Goal: Information Seeking & Learning: Learn about a topic

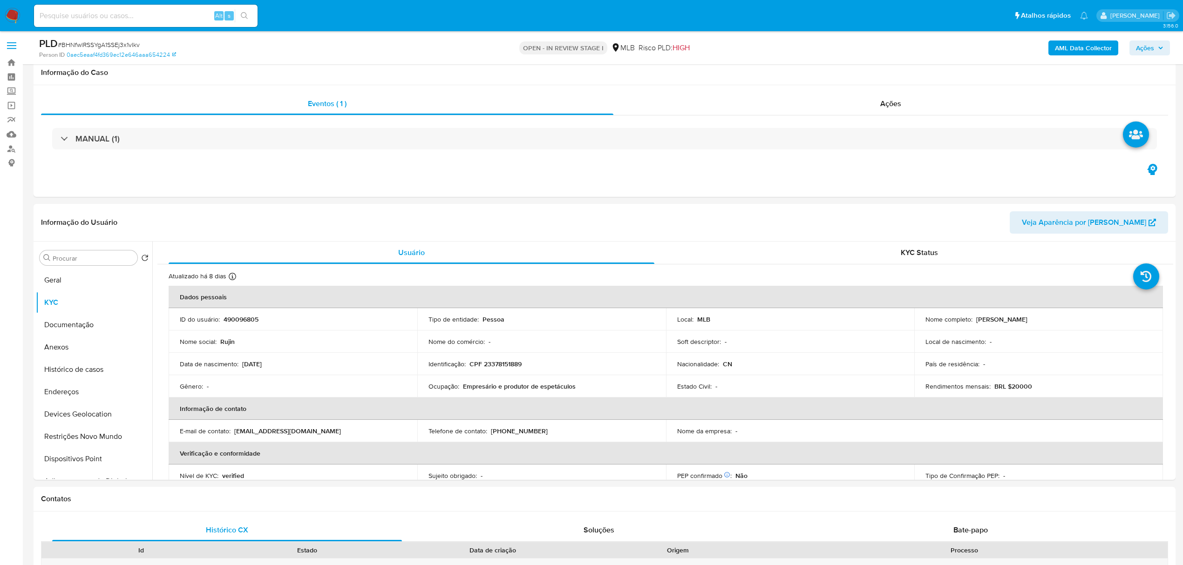
select select "10"
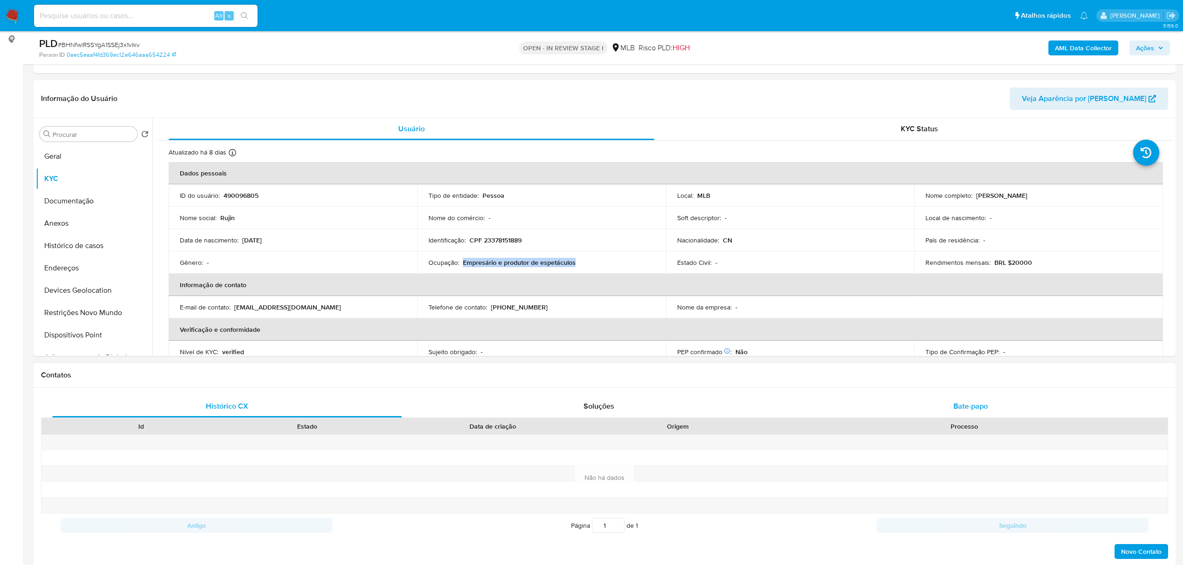
click at [967, 403] on span "Bate-papo" at bounding box center [970, 406] width 34 height 11
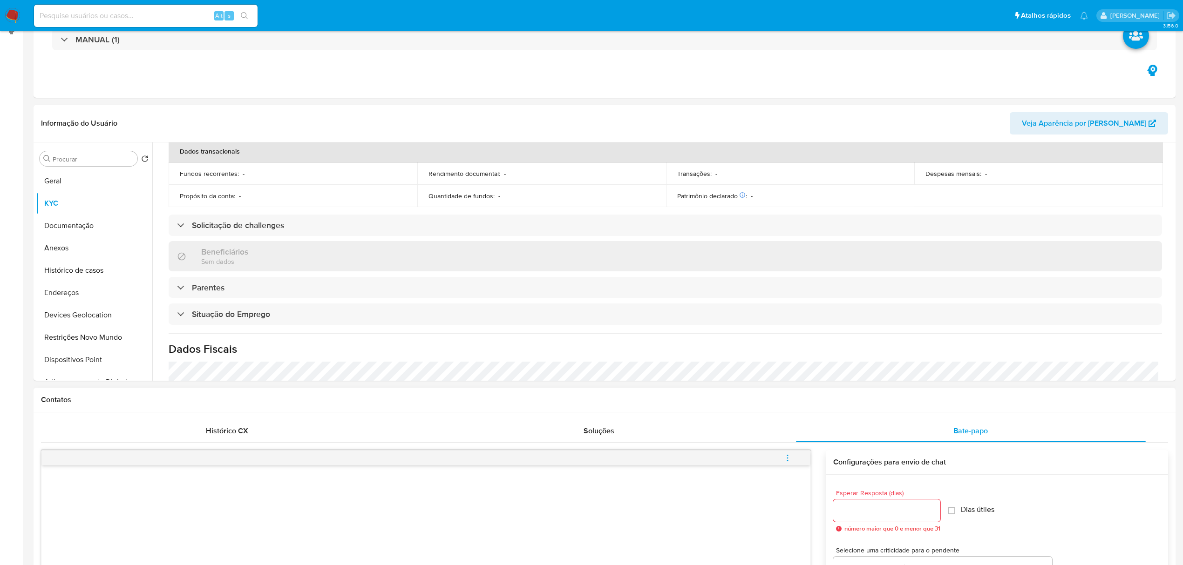
scroll to position [0, 0]
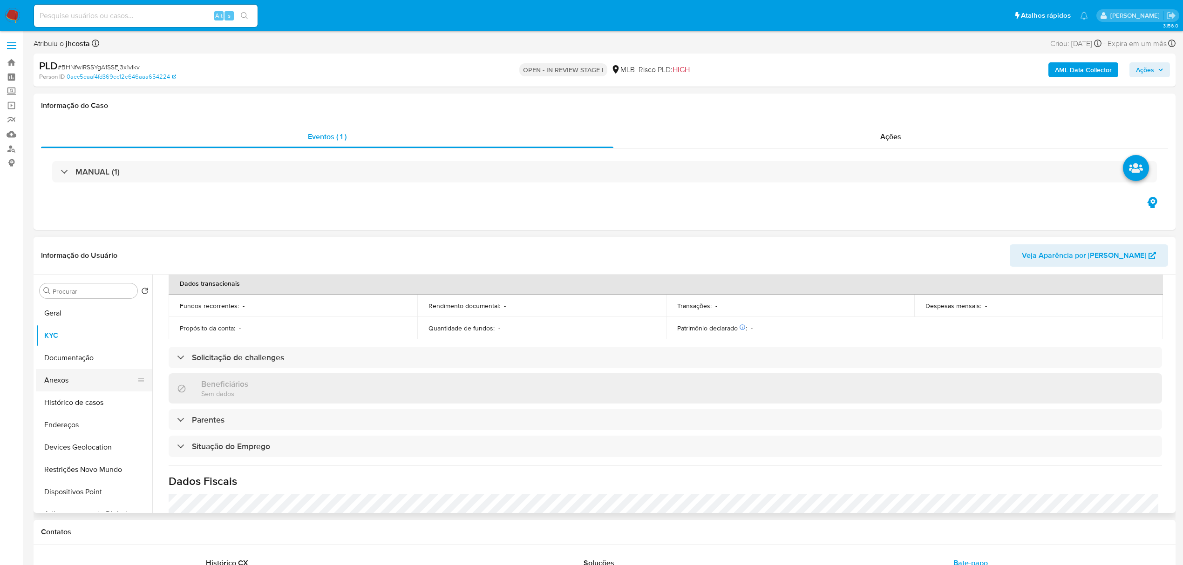
click at [64, 379] on button "Anexos" at bounding box center [90, 380] width 109 height 22
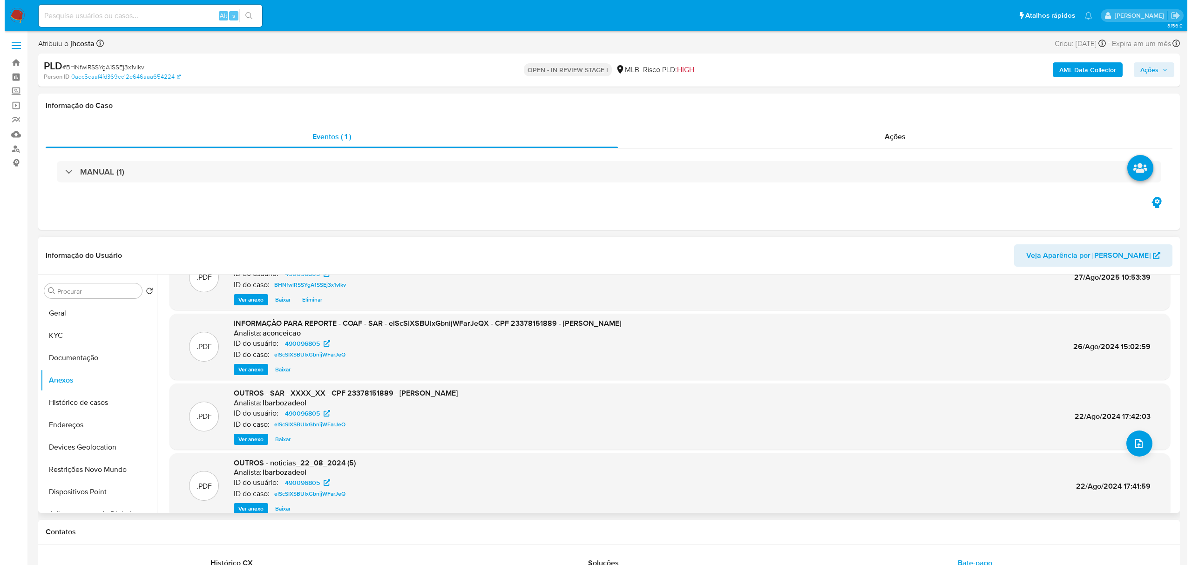
scroll to position [52, 0]
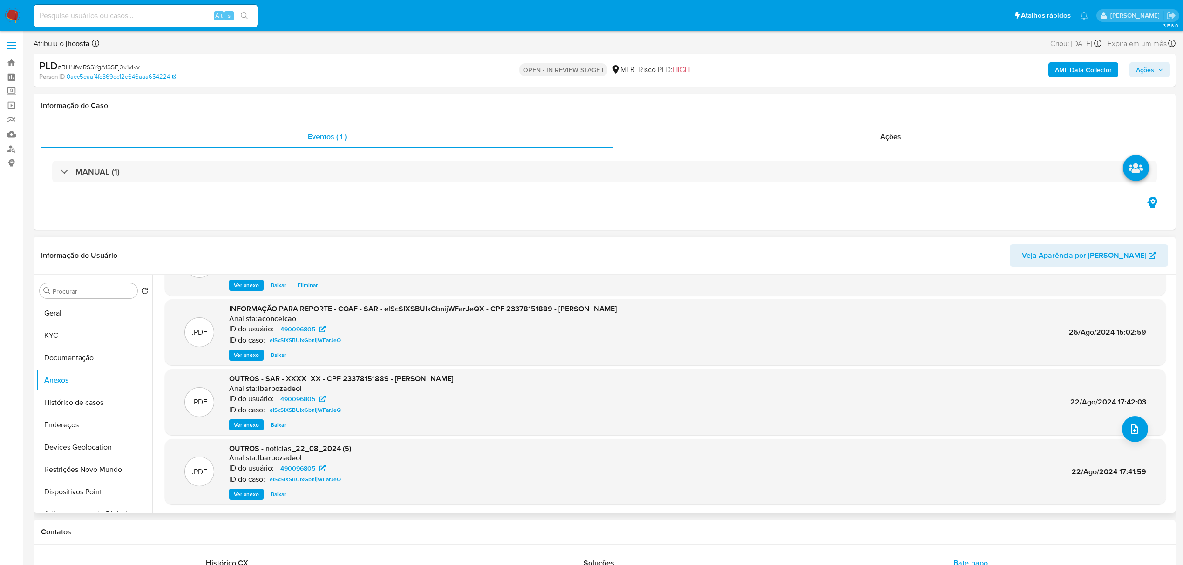
click at [243, 358] on span "Ver anexo" at bounding box center [246, 355] width 25 height 9
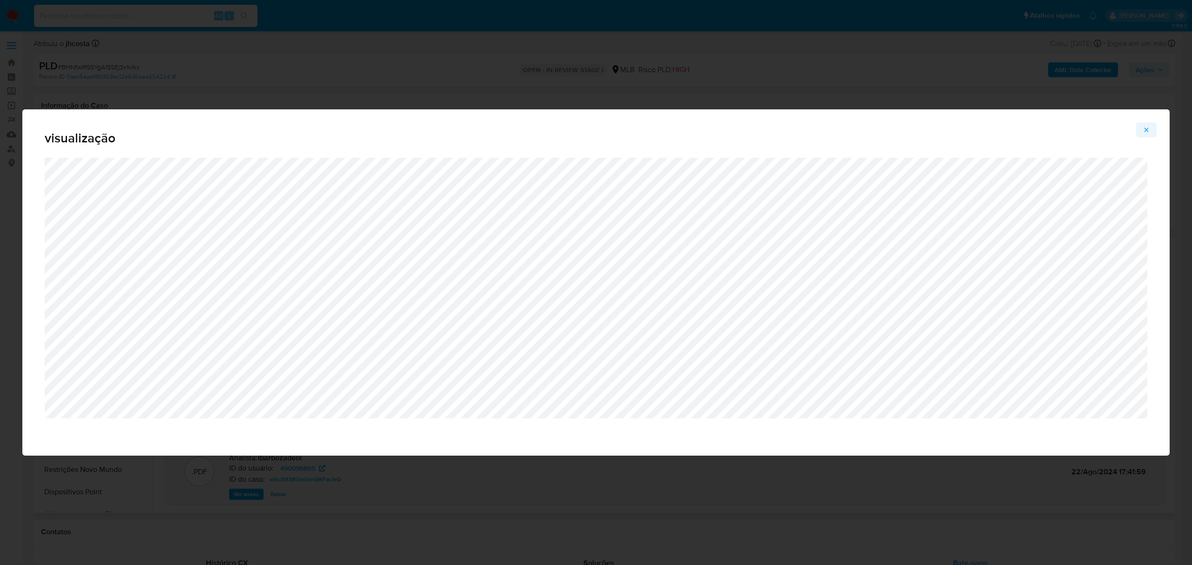
click at [1146, 133] on icon "Attachment preview" at bounding box center [1145, 129] width 7 height 7
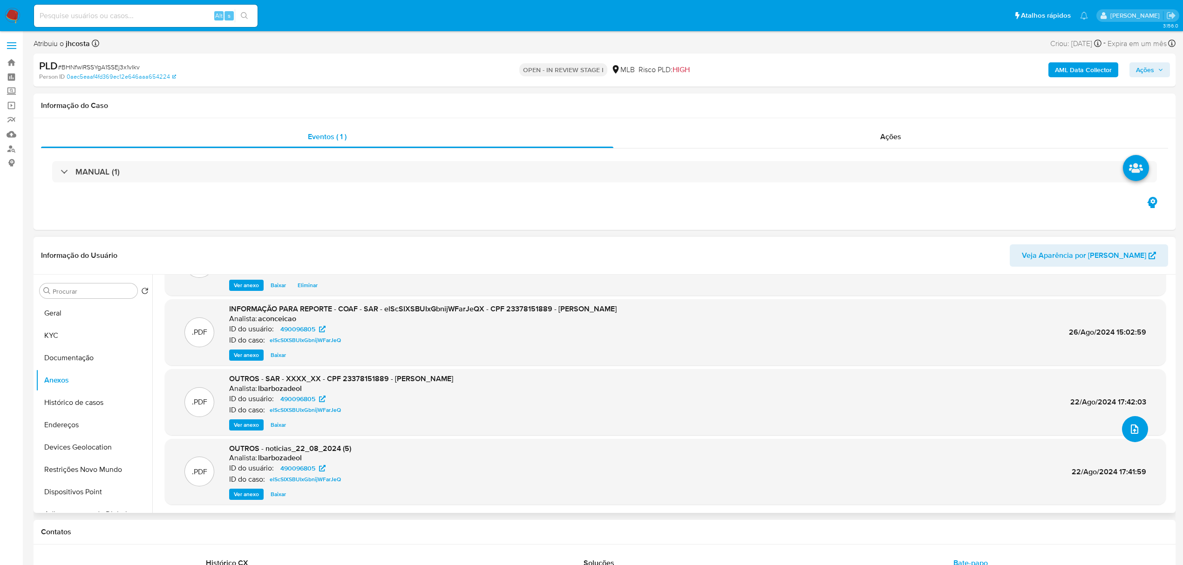
click at [1133, 426] on icon "upload-file" at bounding box center [1134, 429] width 11 height 11
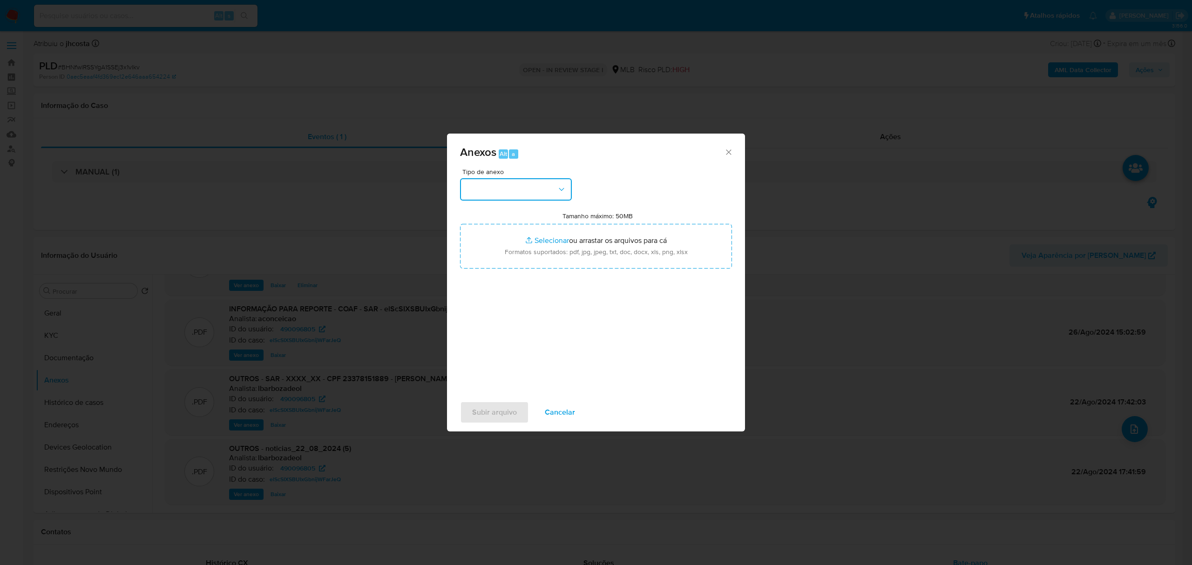
click at [539, 185] on button "button" at bounding box center [516, 189] width 112 height 22
click at [500, 320] on div "OUTROS" at bounding box center [513, 309] width 95 height 22
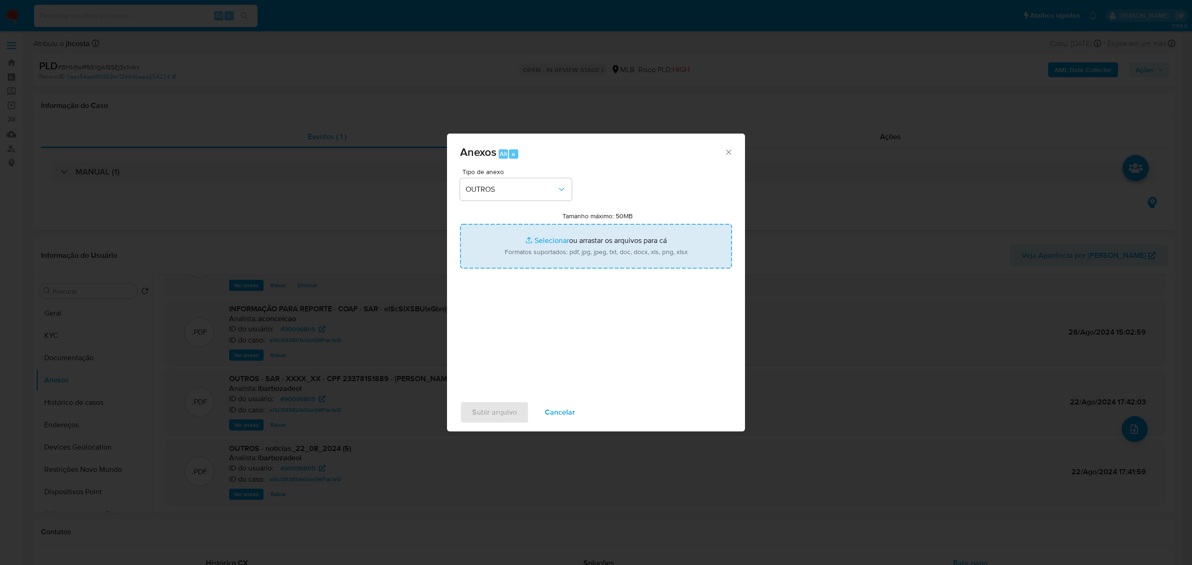
click at [588, 237] on input "Tamanho máximo: 50MB Selecionar arquivos" at bounding box center [596, 246] width 272 height 45
type input "C:\fakepath\Mulan 490096805_2025_08_25_13_43_48.xlsx"
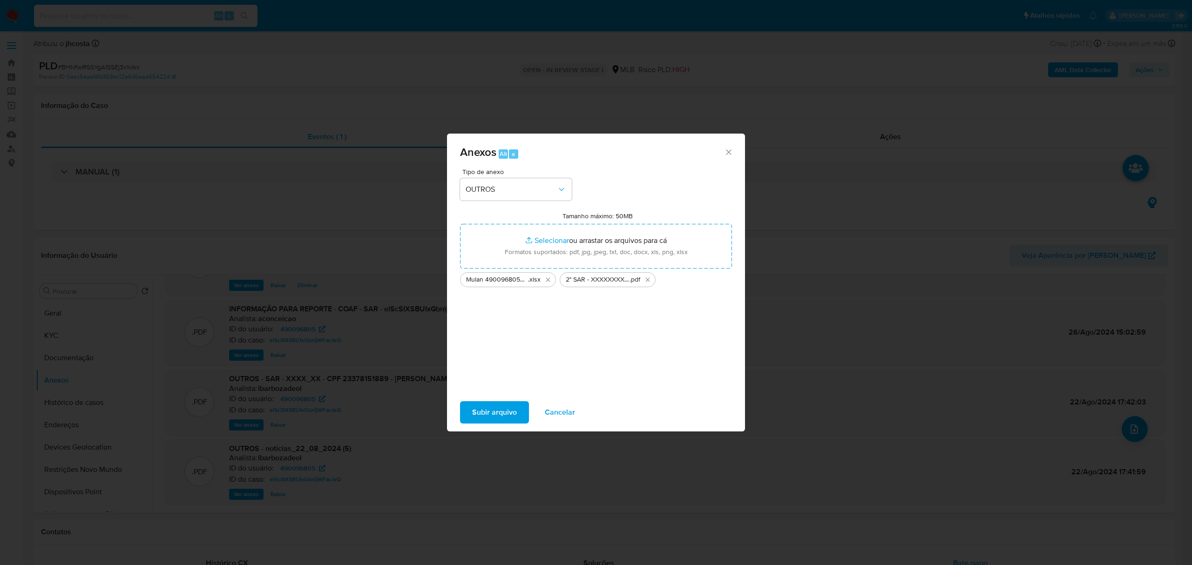
drag, startPoint x: 588, startPoint y: 237, endPoint x: 492, endPoint y: 410, distance: 197.8
click at [492, 410] on span "Subir arquivo" at bounding box center [494, 412] width 45 height 20
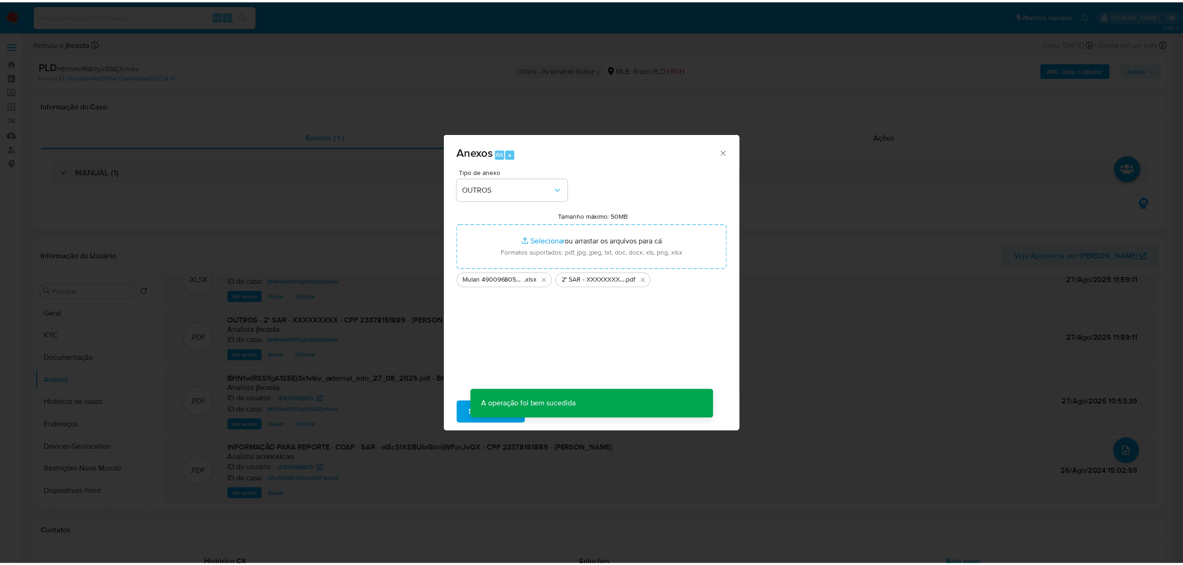
scroll to position [30, 0]
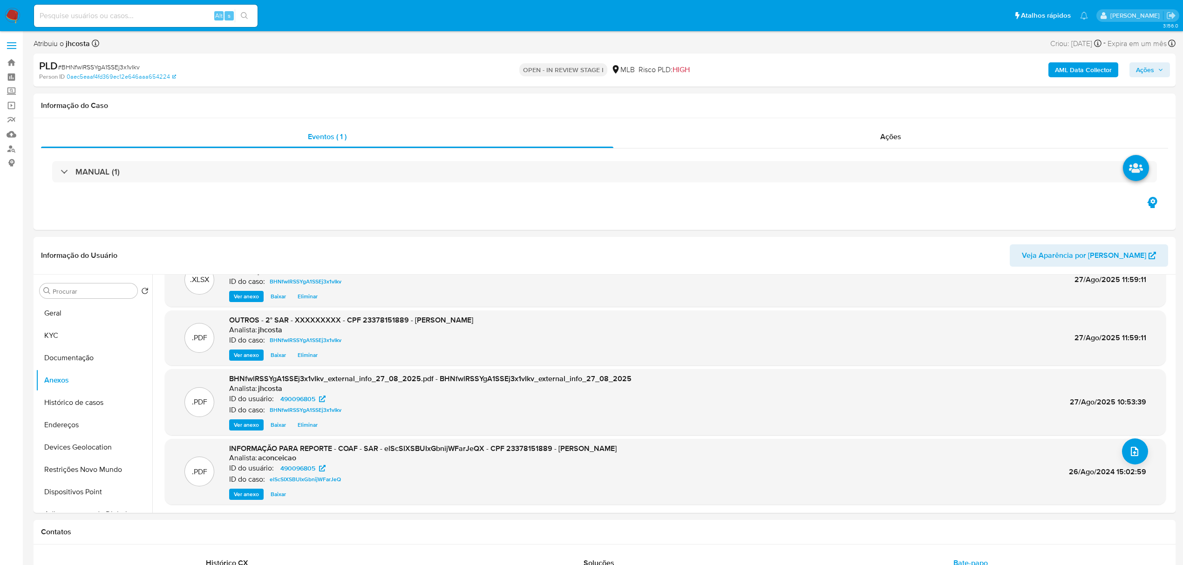
click at [1149, 73] on span "Ações" at bounding box center [1145, 69] width 18 height 15
click at [889, 105] on div "Resolução do caso Alt r" at bounding box center [889, 100] width 85 height 24
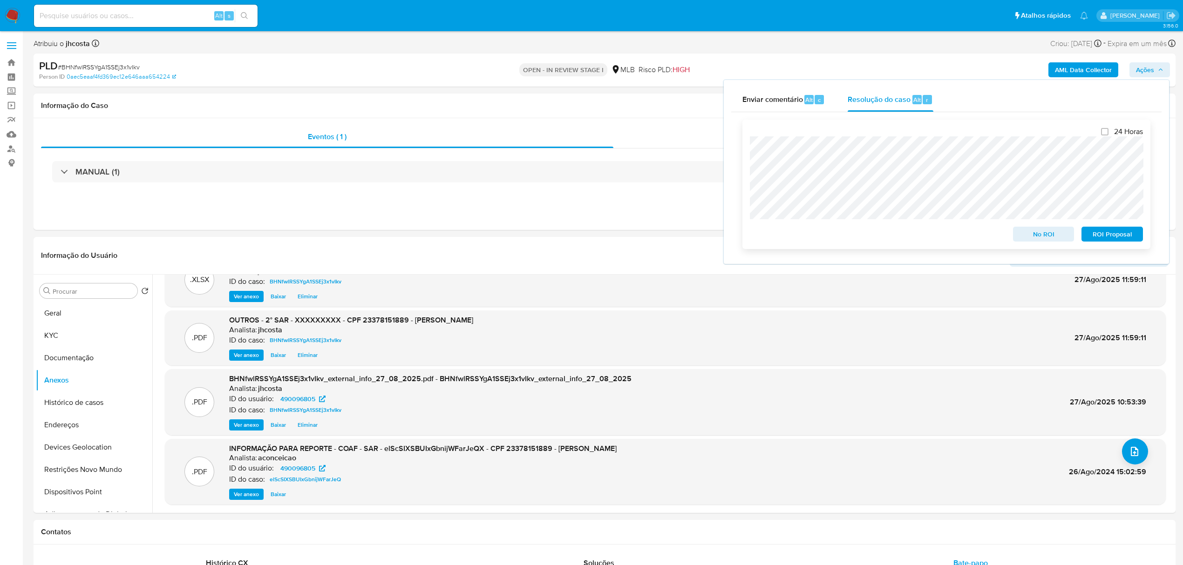
click at [1129, 237] on span "ROI Proposal" at bounding box center [1112, 234] width 48 height 13
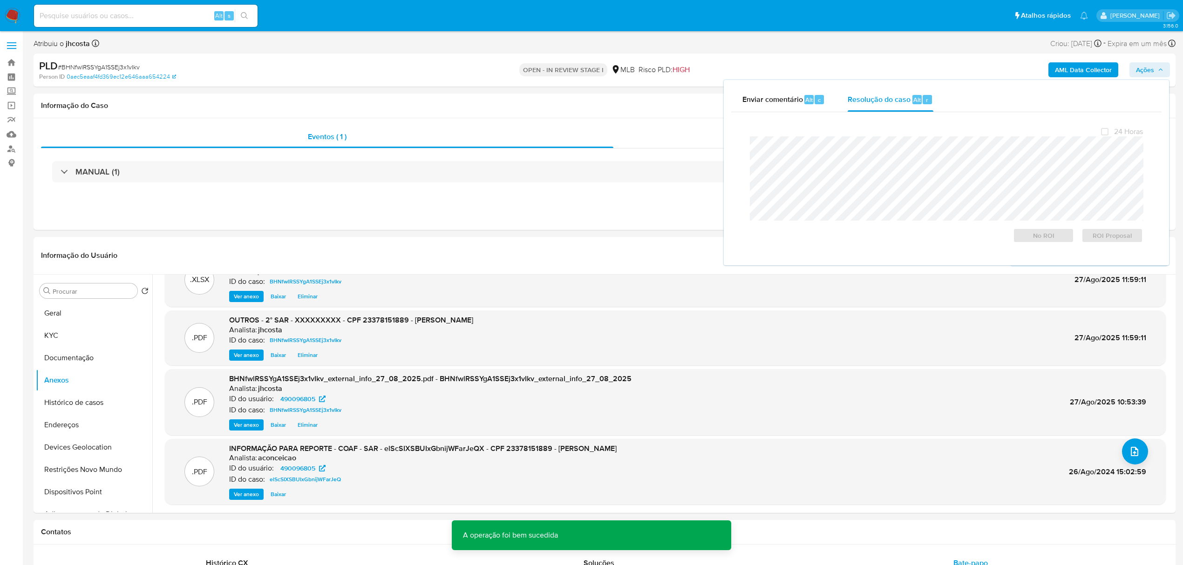
click at [107, 70] on span "# BHNfwlRSSYgA1SSEj3x1vIkv" at bounding box center [99, 66] width 82 height 9
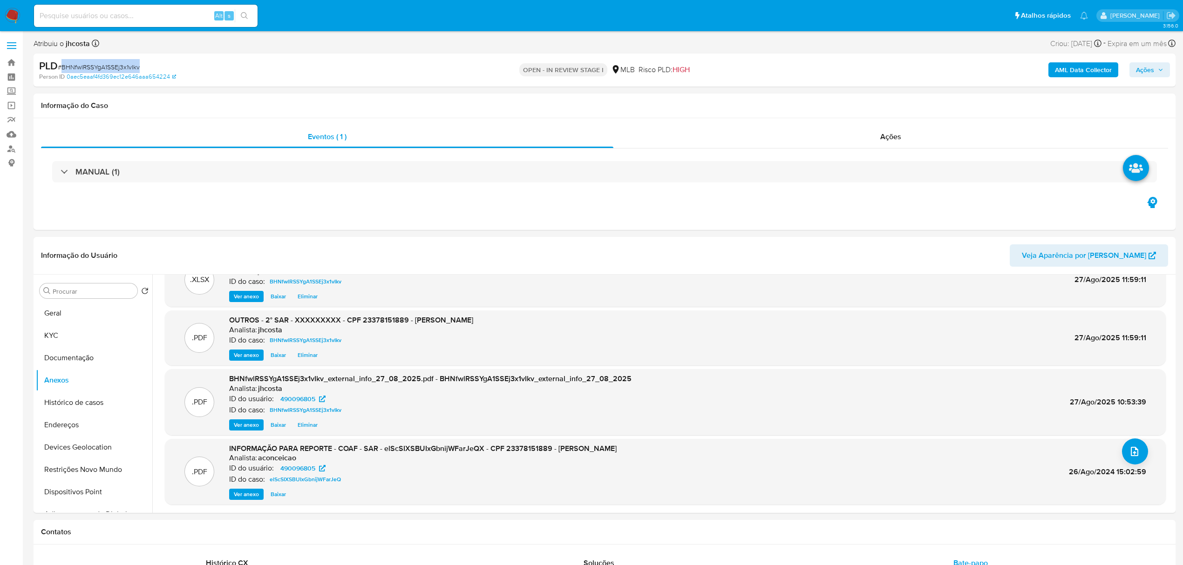
click at [107, 70] on span "# BHNfwlRSSYgA1SSEj3x1vIkv" at bounding box center [99, 66] width 82 height 9
copy span "BHNfwlRSSYgA1SSEj3x1vIkv"
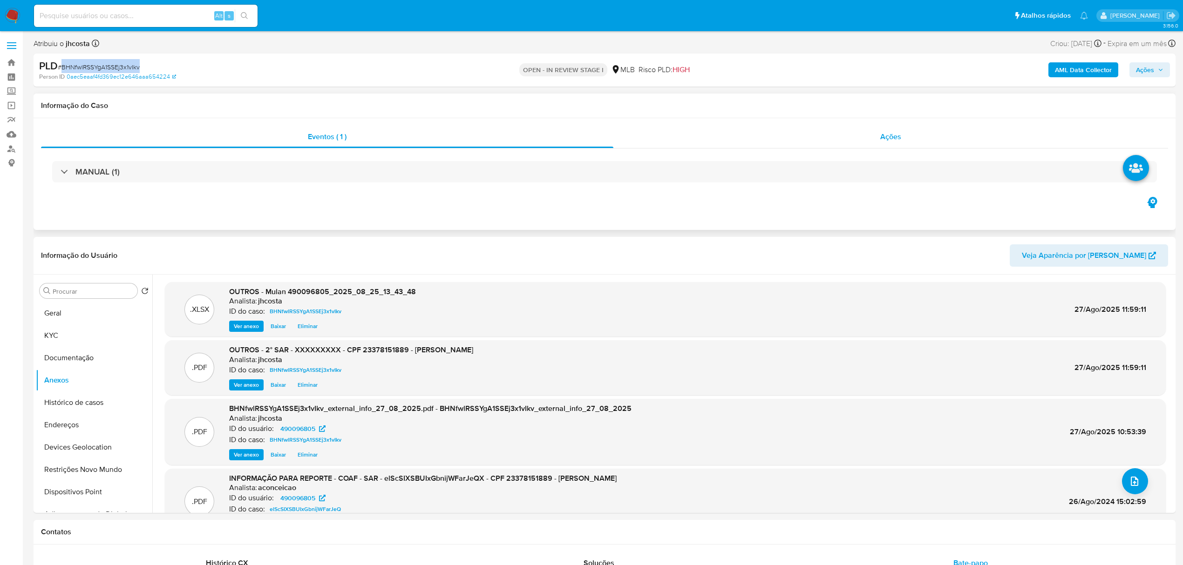
click at [892, 135] on span "Ações" at bounding box center [890, 136] width 21 height 11
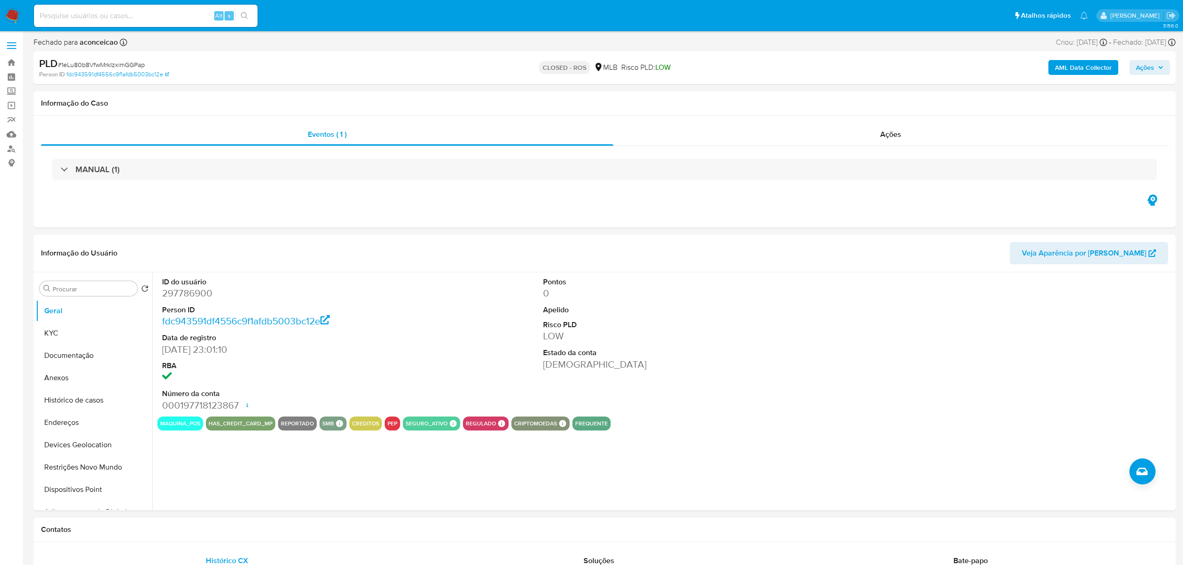
select select "10"
click at [185, 297] on dd "297786900" at bounding box center [284, 293] width 244 height 13
copy dd "297786900"
click at [94, 405] on button "Histórico de casos" at bounding box center [90, 400] width 109 height 22
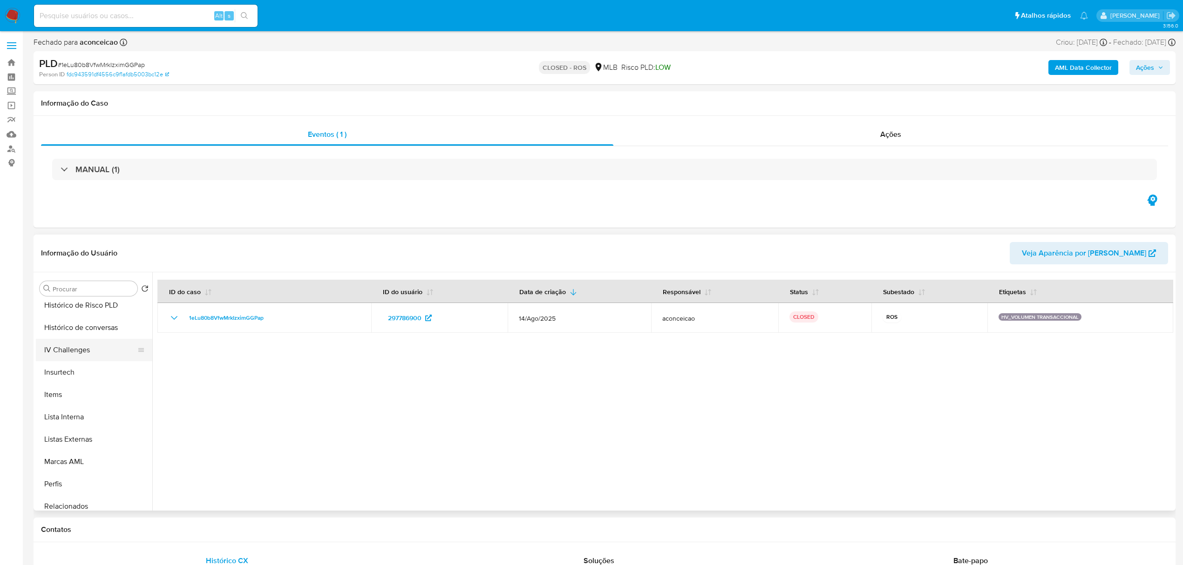
scroll to position [416, 0]
click at [101, 408] on button "Lista Interna" at bounding box center [90, 409] width 109 height 22
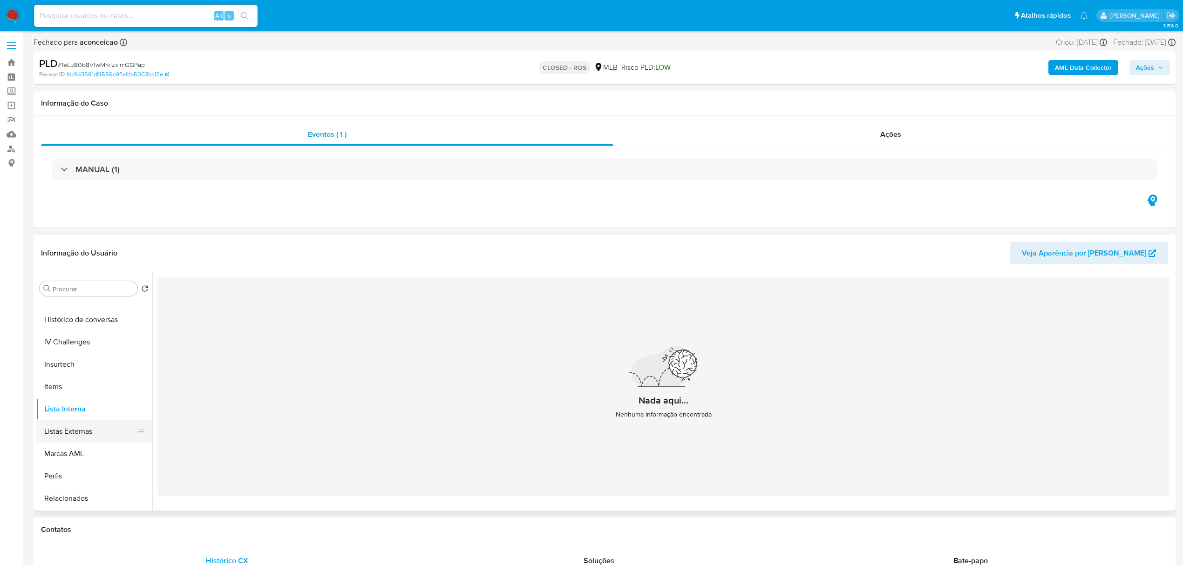
click at [92, 432] on button "Listas Externas" at bounding box center [90, 431] width 109 height 22
click at [79, 416] on button "Lista Interna" at bounding box center [90, 409] width 109 height 22
click at [70, 315] on button "Geral" at bounding box center [90, 311] width 109 height 22
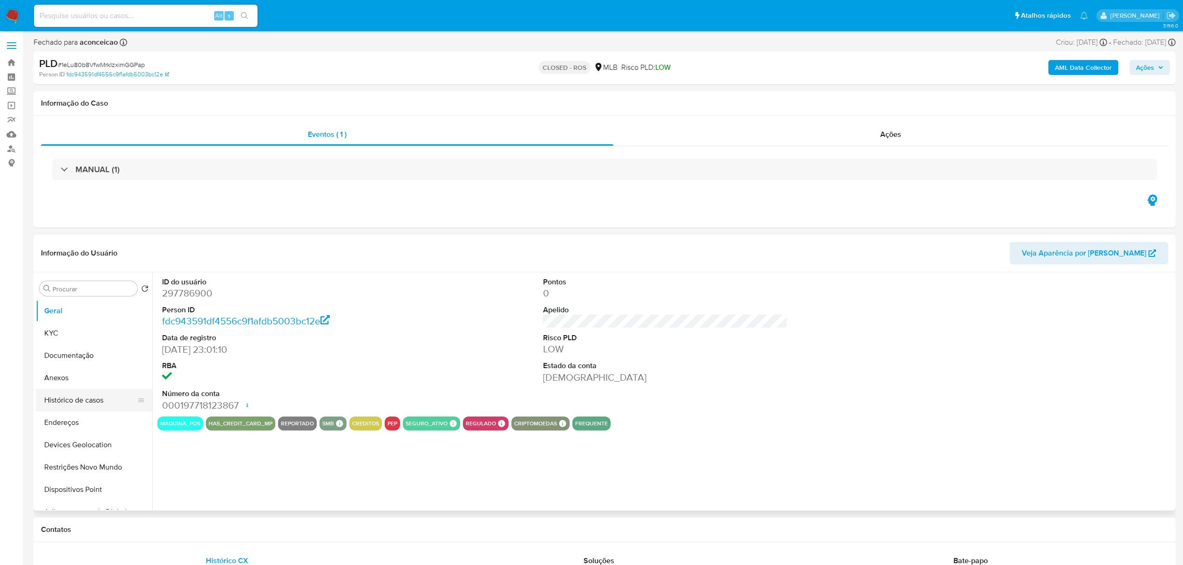
click at [89, 397] on button "Histórico de casos" at bounding box center [90, 400] width 109 height 22
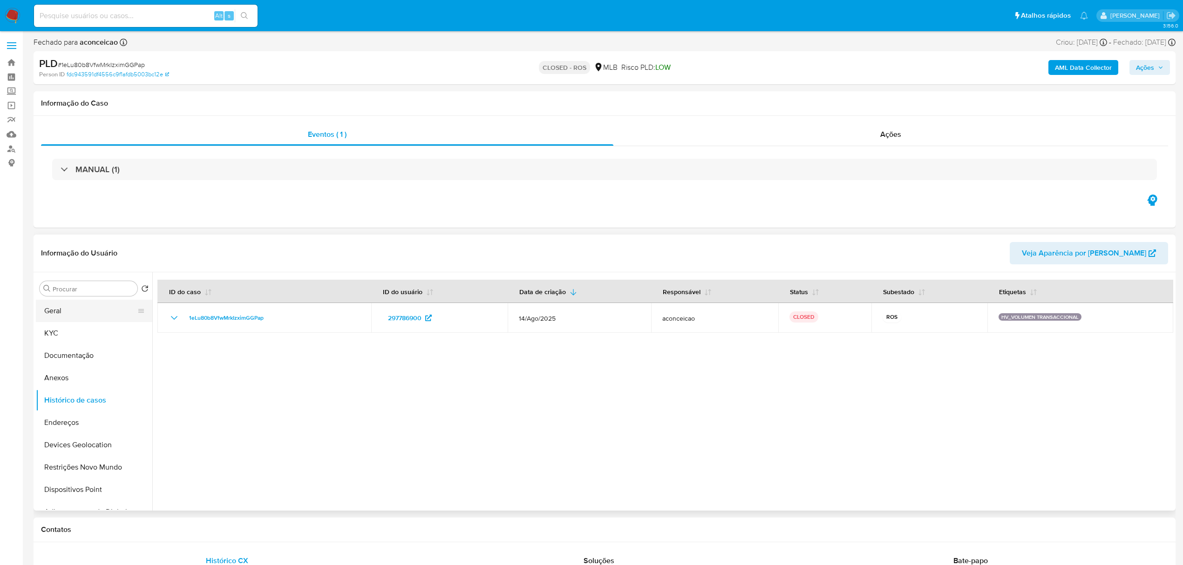
click at [86, 309] on button "Geral" at bounding box center [90, 311] width 109 height 22
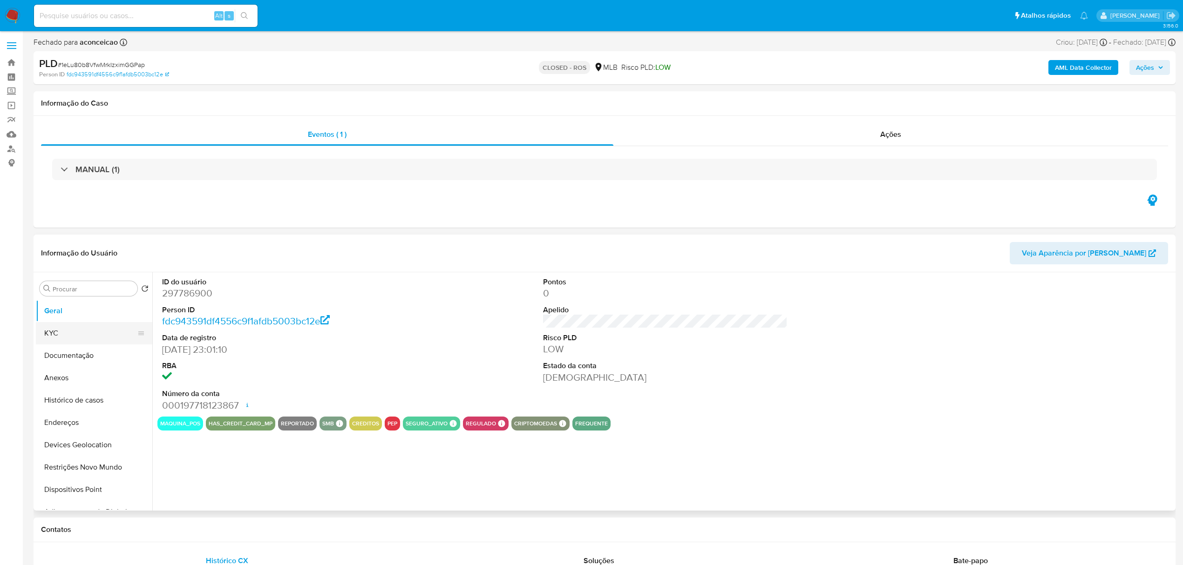
click at [47, 340] on button "KYC" at bounding box center [90, 333] width 109 height 22
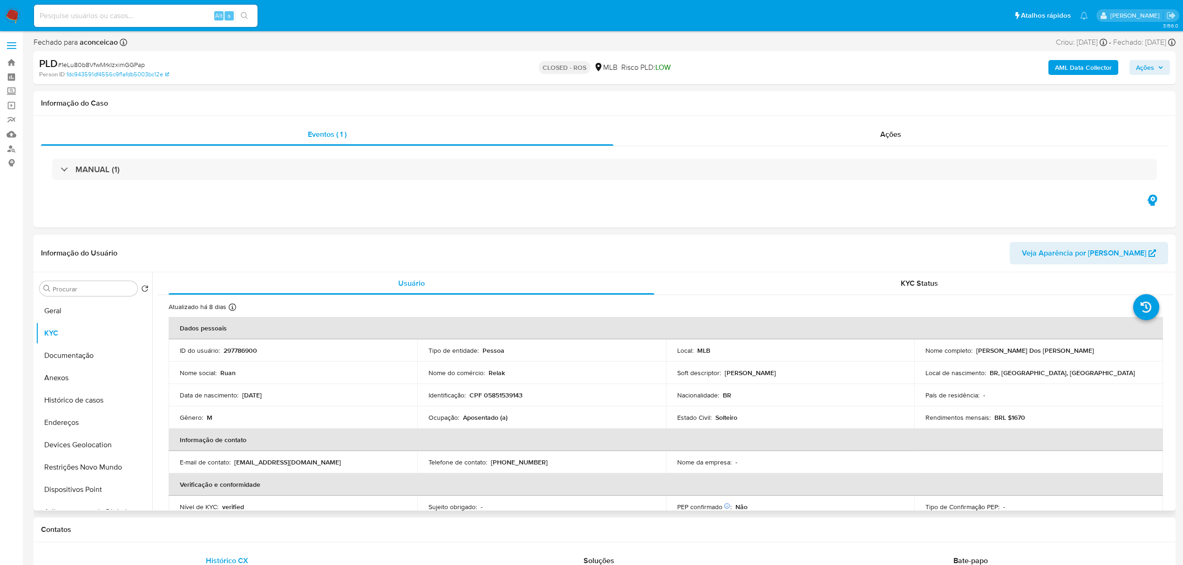
click at [500, 395] on p "CPF 05851539143" at bounding box center [495, 395] width 53 height 8
copy p "05851539143"
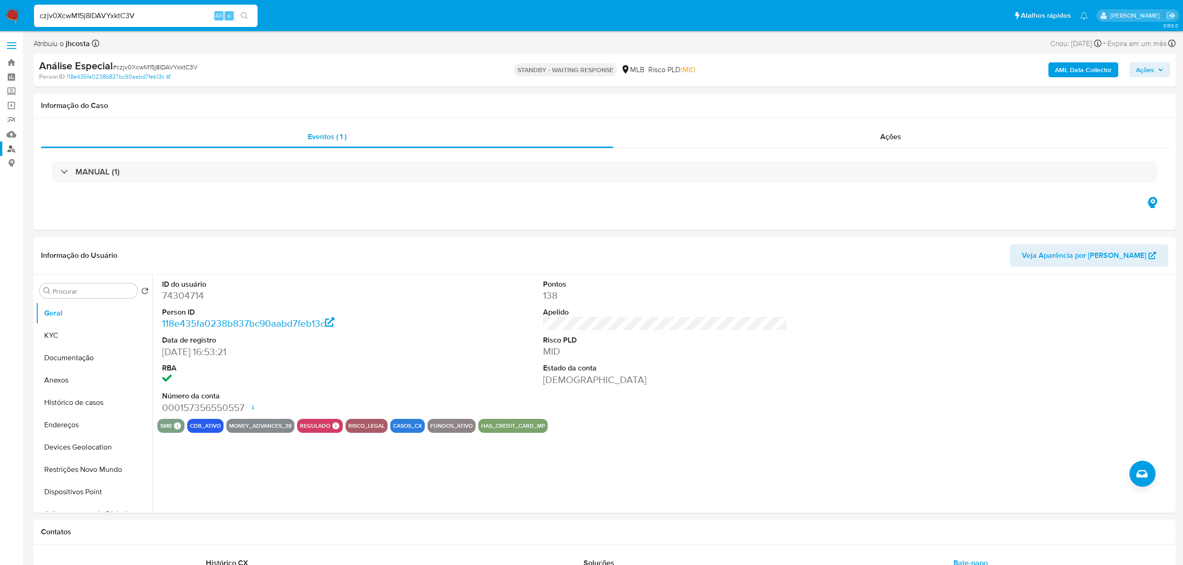
click at [8, 148] on link "Localizador de pessoas" at bounding box center [55, 149] width 111 height 14
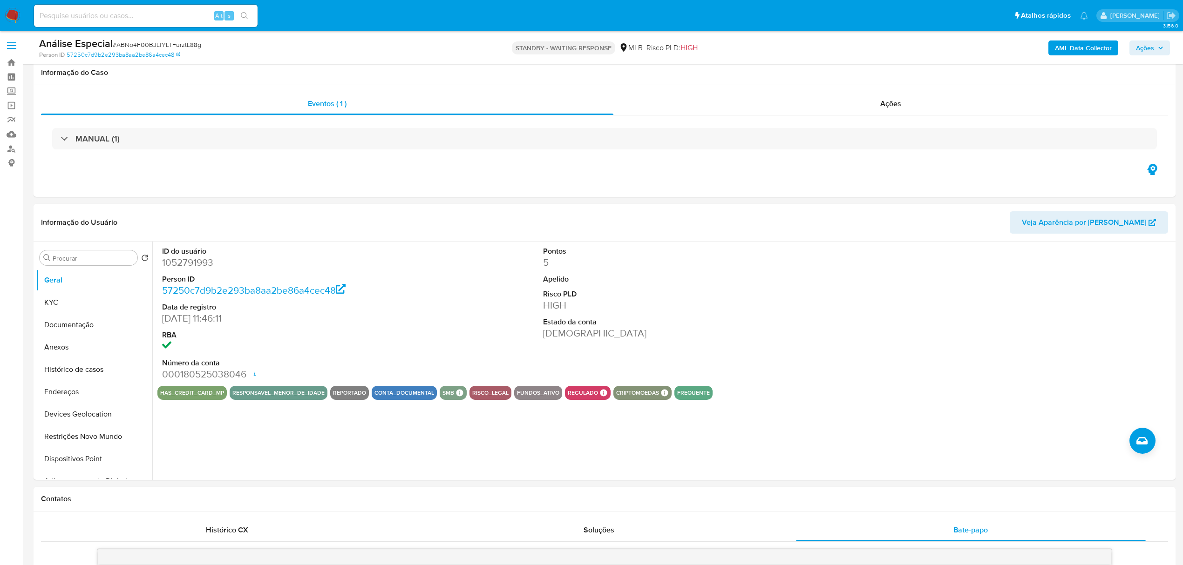
select select "10"
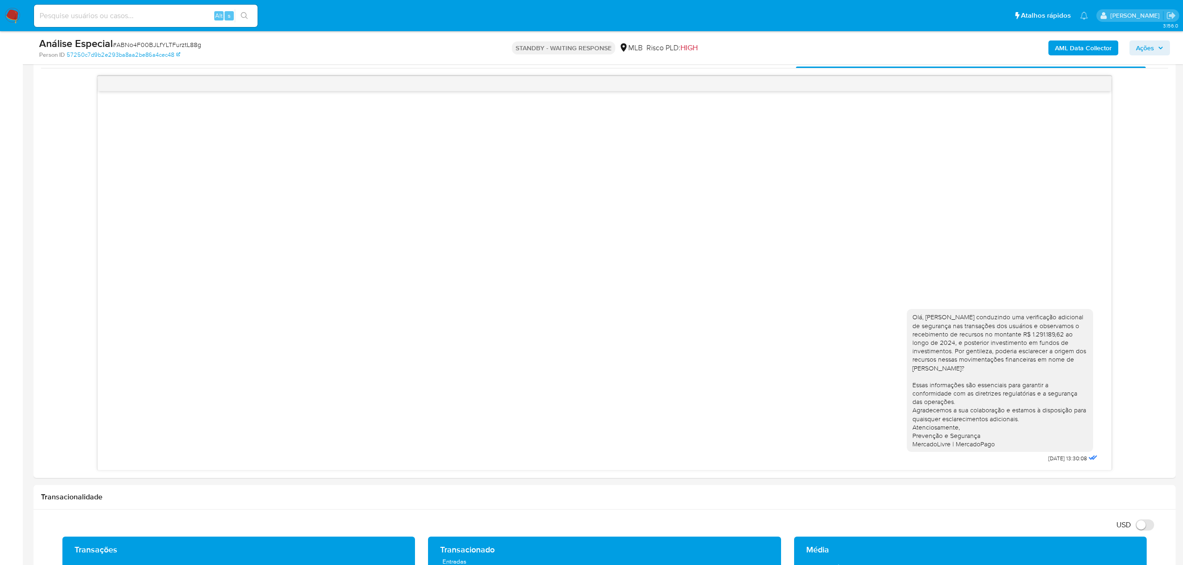
scroll to position [310, 0]
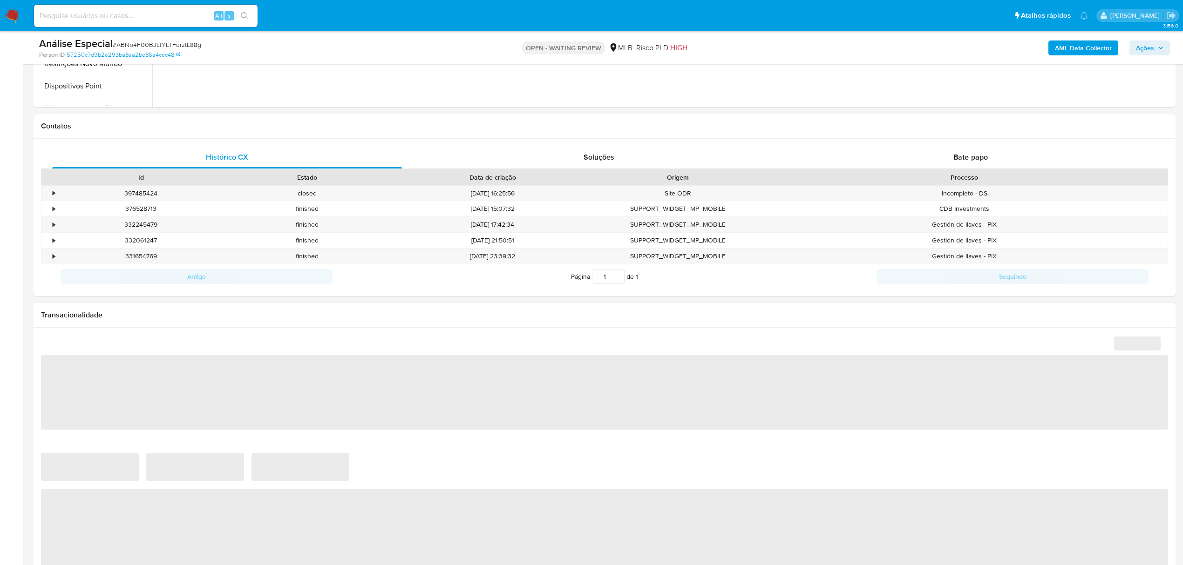
select select "10"
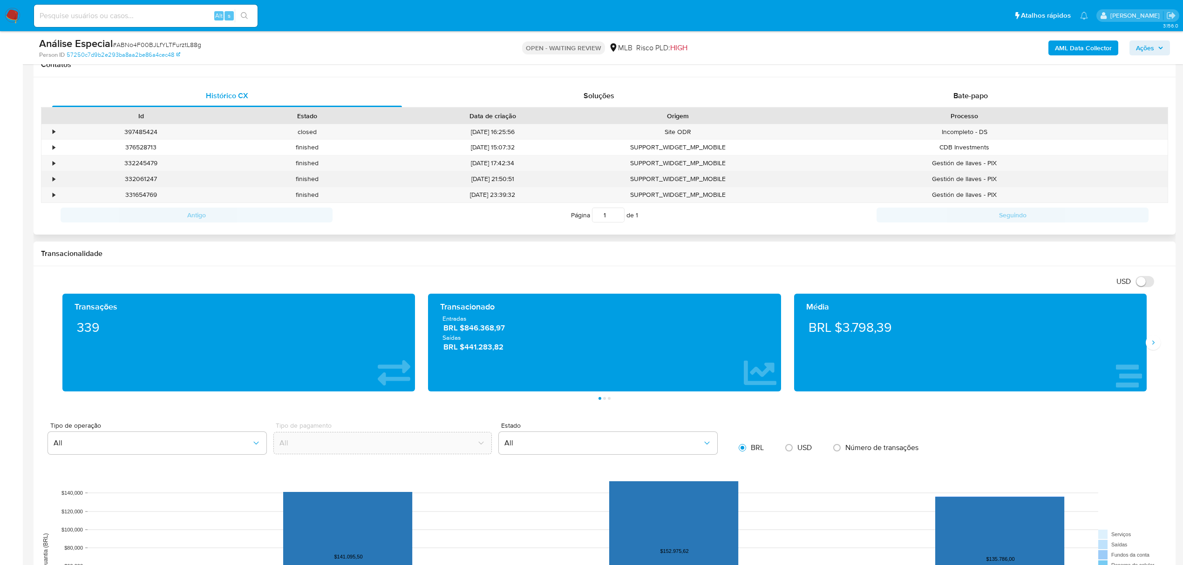
scroll to position [310, 0]
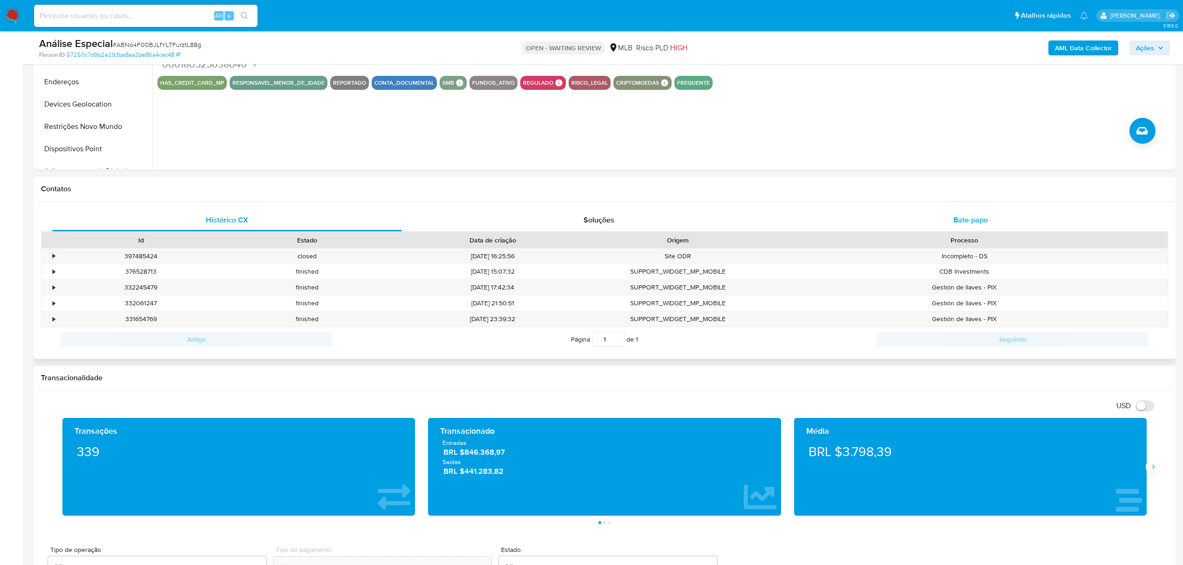
click at [988, 220] on div "Bate-papo" at bounding box center [971, 220] width 350 height 22
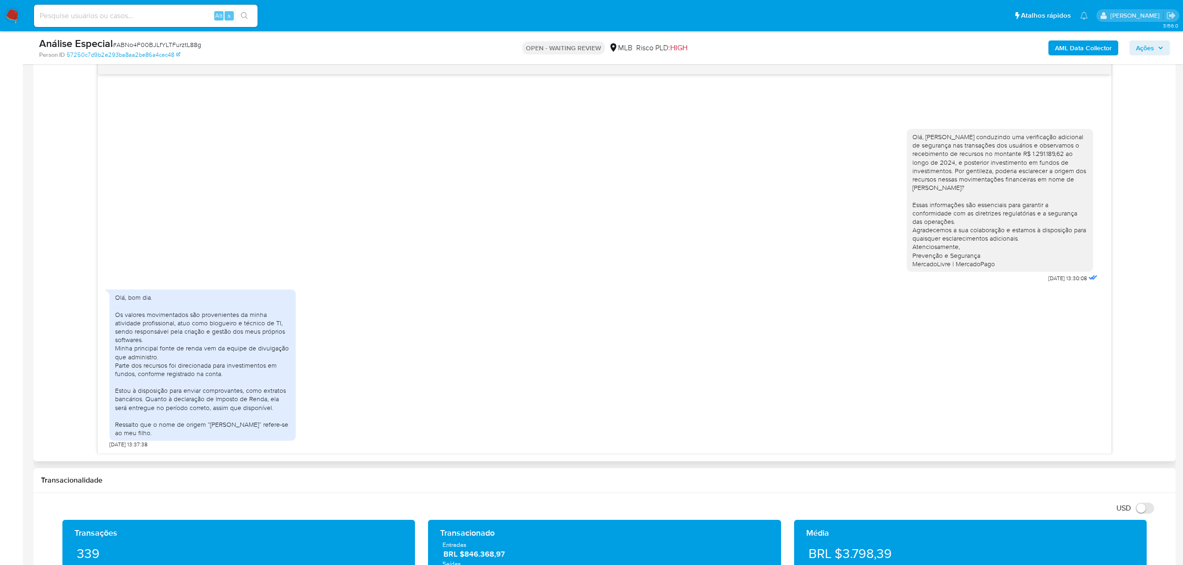
scroll to position [496, 0]
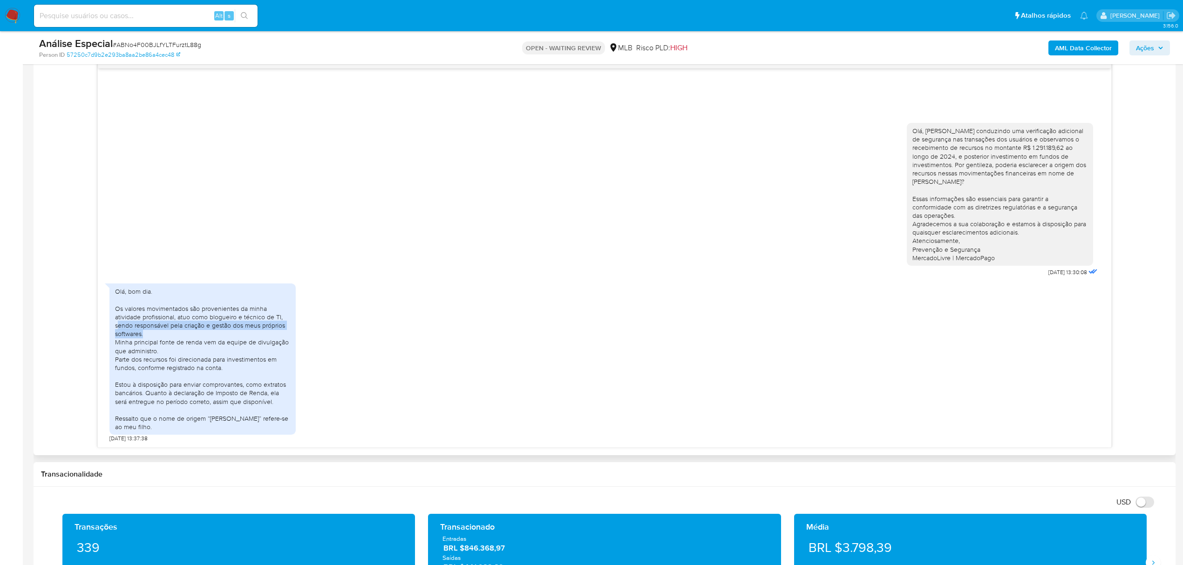
drag, startPoint x: 118, startPoint y: 326, endPoint x: 225, endPoint y: 344, distance: 108.9
click at [223, 336] on div "Olá, bom dia. Os valores movimentados são provenientes da minha atividade profi…" at bounding box center [202, 359] width 175 height 144
click at [225, 345] on div "Olá, bom dia. Os valores movimentados são provenientes da minha atividade profi…" at bounding box center [202, 359] width 175 height 144
drag, startPoint x: 116, startPoint y: 347, endPoint x: 185, endPoint y: 367, distance: 72.2
click at [185, 367] on div "Olá, bom dia. Os valores movimentados são provenientes da minha atividade profi…" at bounding box center [202, 359] width 175 height 144
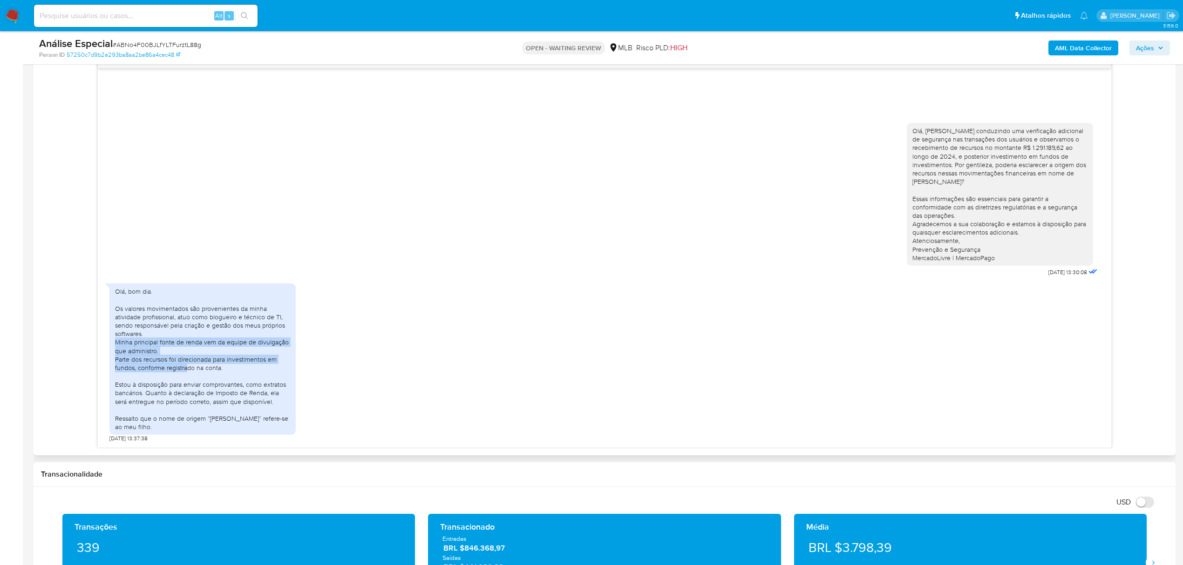
drag, startPoint x: 185, startPoint y: 368, endPoint x: 182, endPoint y: 372, distance: 5.3
click at [185, 369] on div "Olá, bom dia. Os valores movimentados são provenientes da minha atividade profi…" at bounding box center [202, 359] width 175 height 144
click at [182, 372] on div "Olá, bom dia. Os valores movimentados são provenientes da minha atividade profi…" at bounding box center [202, 359] width 175 height 144
drag, startPoint x: 117, startPoint y: 358, endPoint x: 263, endPoint y: 367, distance: 146.0
click at [265, 360] on div "Olá, bom dia. Os valores movimentados são provenientes da minha atividade profi…" at bounding box center [202, 359] width 175 height 144
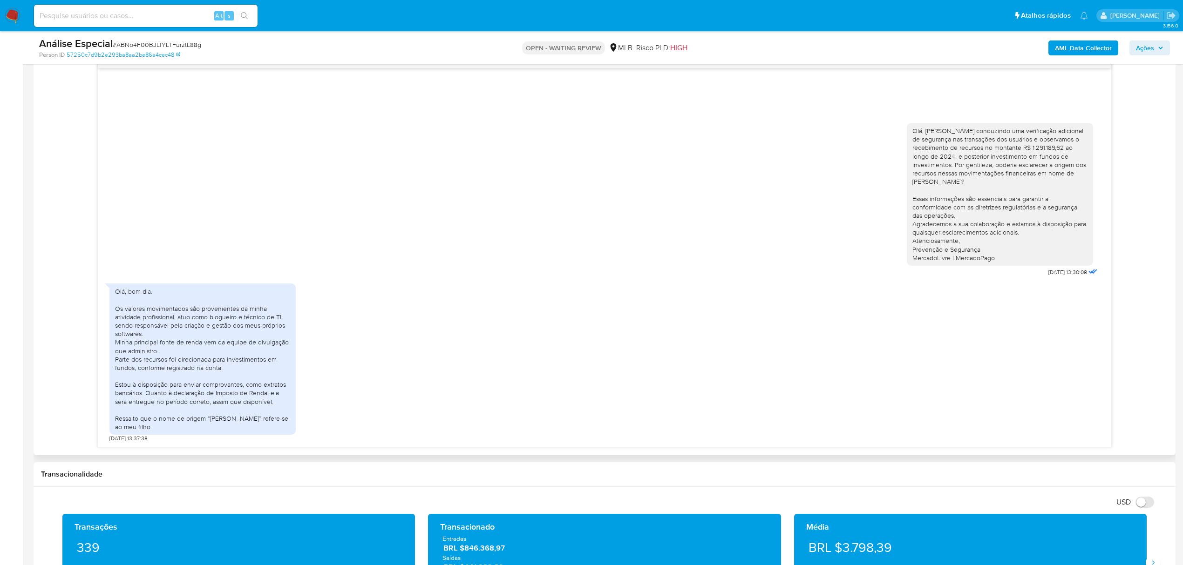
click at [262, 369] on div "Olá, bom dia. Os valores movimentados são provenientes da minha atividade profi…" at bounding box center [202, 359] width 175 height 144
drag, startPoint x: 138, startPoint y: 369, endPoint x: 249, endPoint y: 375, distance: 111.0
click at [249, 375] on div "Olá, bom dia. Os valores movimentados são provenientes da minha atividade profi…" at bounding box center [202, 359] width 175 height 144
click at [207, 386] on div "Olá, bom dia. Os valores movimentados são provenientes da minha atividade profi…" at bounding box center [202, 359] width 175 height 144
drag, startPoint x: 115, startPoint y: 386, endPoint x: 256, endPoint y: 392, distance: 141.2
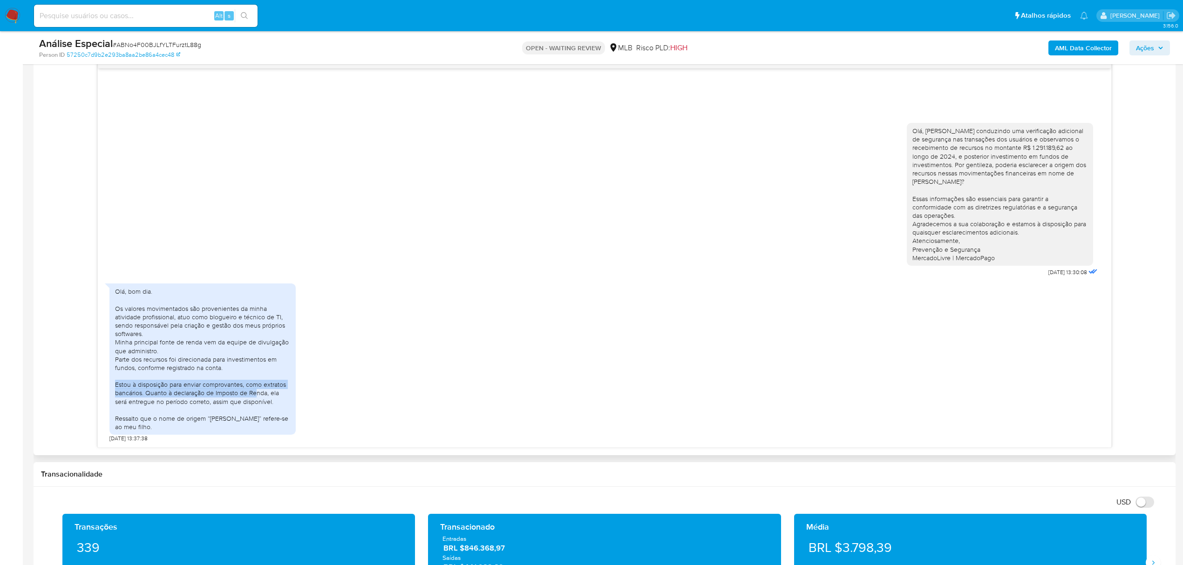
click at [256, 392] on div "Olá, bom dia. Os valores movimentados são provenientes da minha atividade profi…" at bounding box center [202, 359] width 175 height 144
click at [258, 405] on div "Olá, bom dia. Os valores movimentados são provenientes da minha atividade profi…" at bounding box center [202, 359] width 175 height 144
drag, startPoint x: 248, startPoint y: 388, endPoint x: 285, endPoint y: 388, distance: 36.8
click at [285, 388] on div "Olá, bom dia. Os valores movimentados são provenientes da minha atividade profi…" at bounding box center [202, 359] width 175 height 144
click at [278, 400] on div "Olá, bom dia. Os valores movimentados são provenientes da minha atividade profi…" at bounding box center [202, 359] width 175 height 144
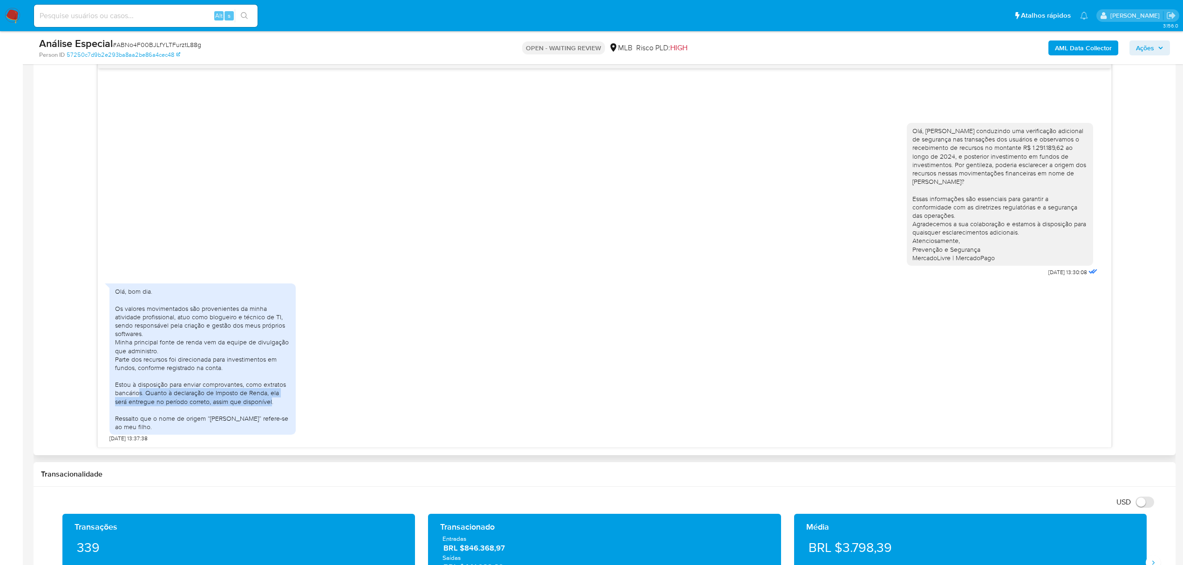
drag, startPoint x: 173, startPoint y: 397, endPoint x: 272, endPoint y: 402, distance: 98.8
click at [272, 402] on div "Olá, bom dia. Os valores movimentados são provenientes da minha atividade profi…" at bounding box center [202, 359] width 175 height 144
click at [461, 427] on div "Olá, bom dia. Os valores movimentados são provenientes da minha atividade profi…" at bounding box center [604, 360] width 990 height 163
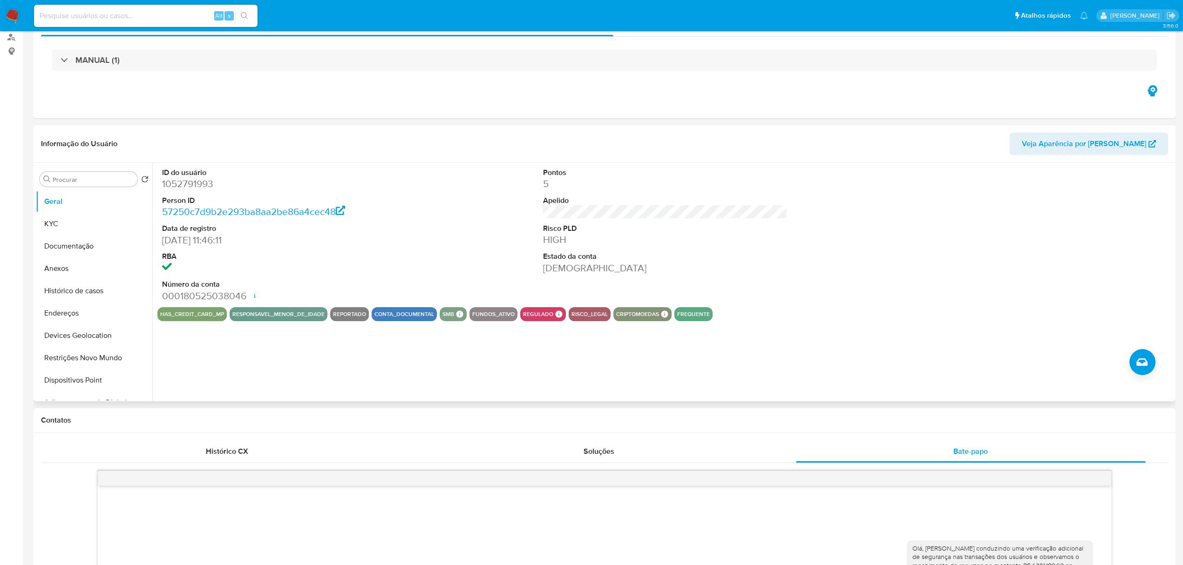
scroll to position [124, 0]
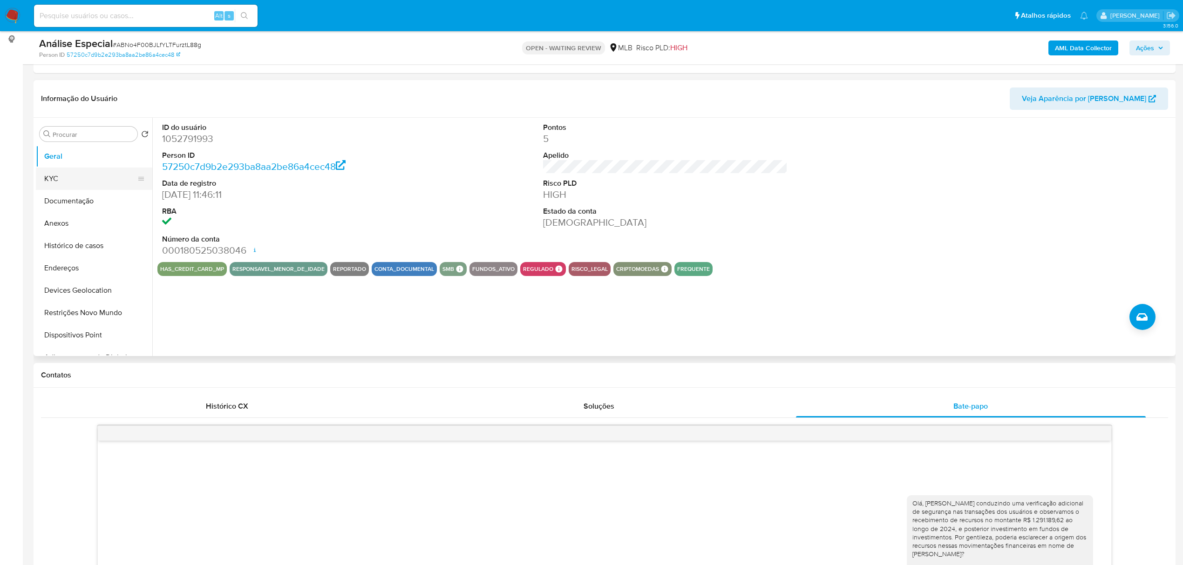
click at [88, 188] on button "KYC" at bounding box center [90, 179] width 109 height 22
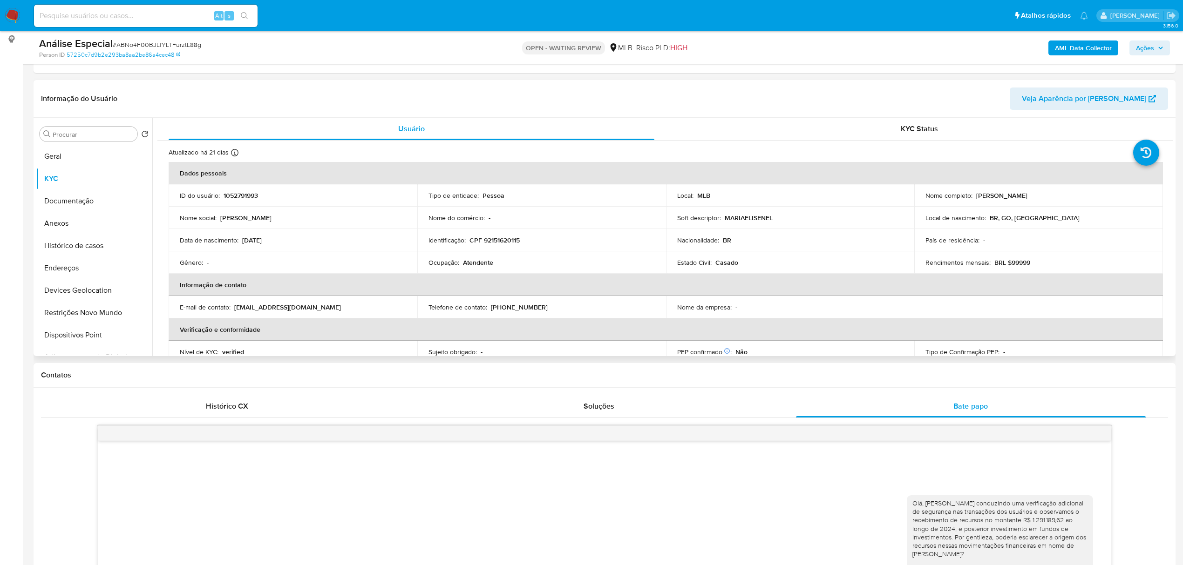
drag, startPoint x: 974, startPoint y: 194, endPoint x: 1075, endPoint y: 194, distance: 101.5
click at [1075, 194] on div "Nome completo : Maria Elisene Lino da Silva" at bounding box center [1038, 195] width 226 height 8
copy p "Maria Elisene Lino da Silva"
click at [86, 204] on button "Documentação" at bounding box center [90, 201] width 109 height 22
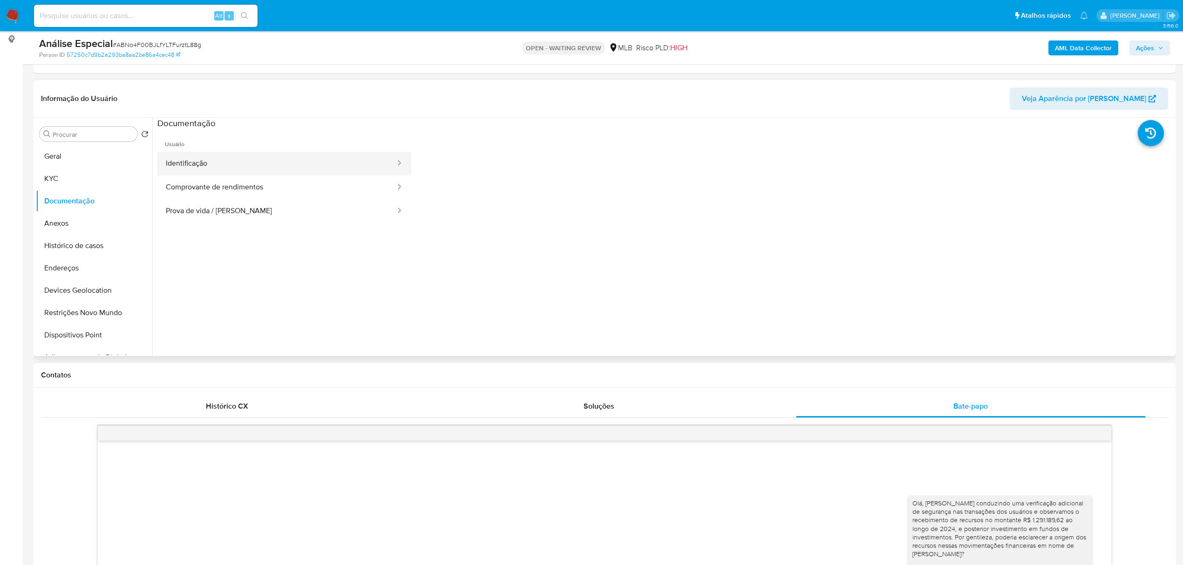
click at [253, 160] on button "Identificação" at bounding box center [276, 164] width 239 height 24
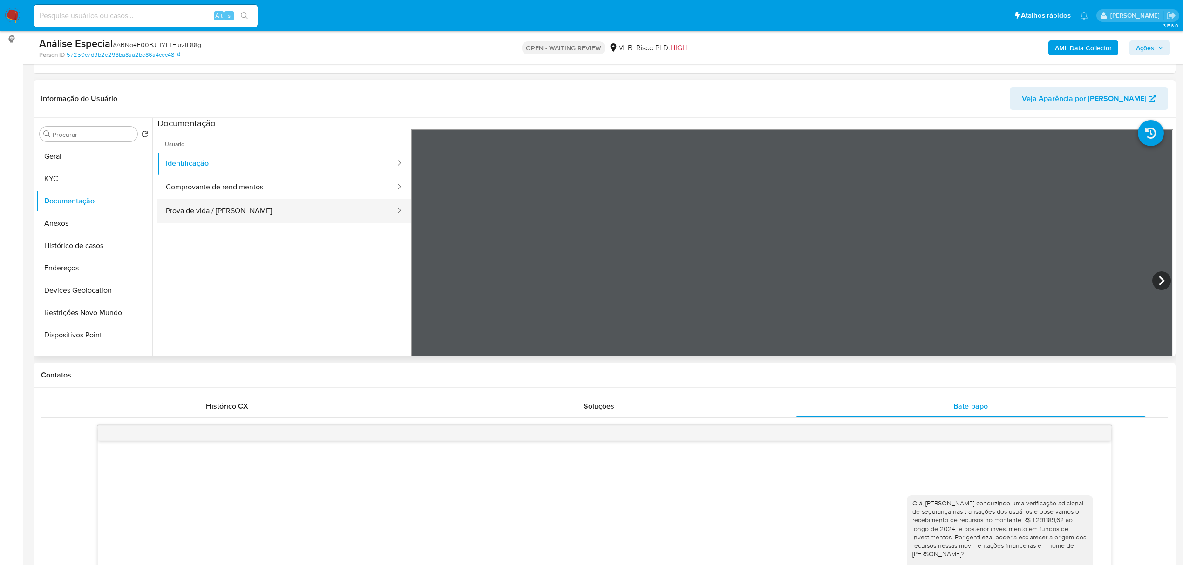
click at [266, 214] on button "Prova de vida / [PERSON_NAME]" at bounding box center [276, 211] width 239 height 24
click at [63, 178] on button "KYC" at bounding box center [90, 179] width 109 height 22
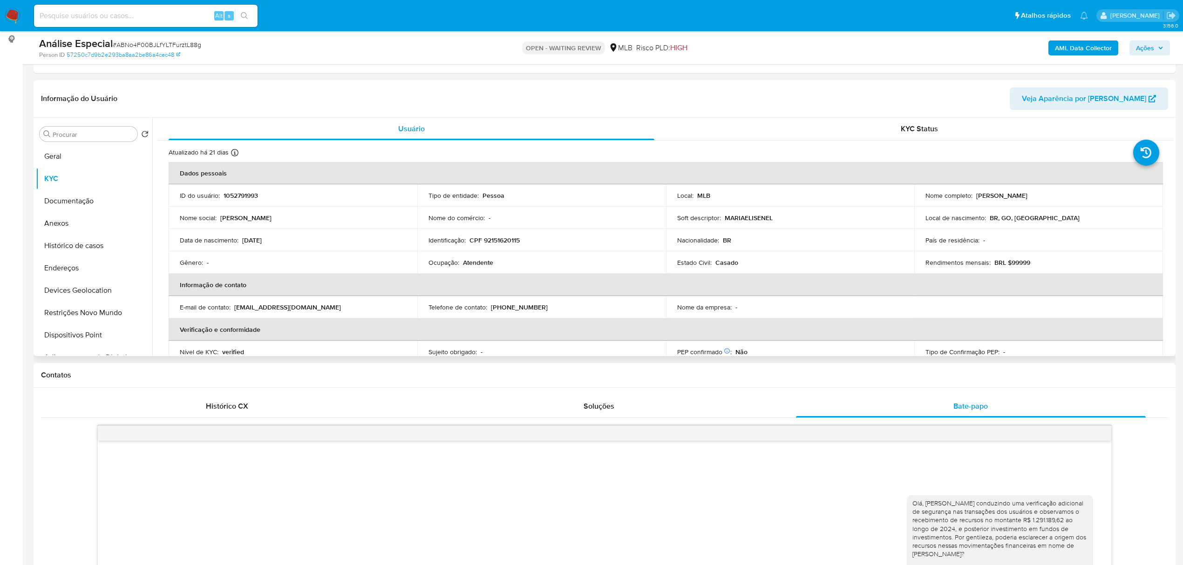
drag, startPoint x: 973, startPoint y: 194, endPoint x: 1066, endPoint y: 159, distance: 99.0
click at [1062, 198] on div "Nome completo : Maria Elisene Lino da Silva" at bounding box center [1038, 195] width 226 height 8
copy p "Maria Elisene Lino da Silva"
click at [70, 199] on button "Documentação" at bounding box center [90, 201] width 109 height 22
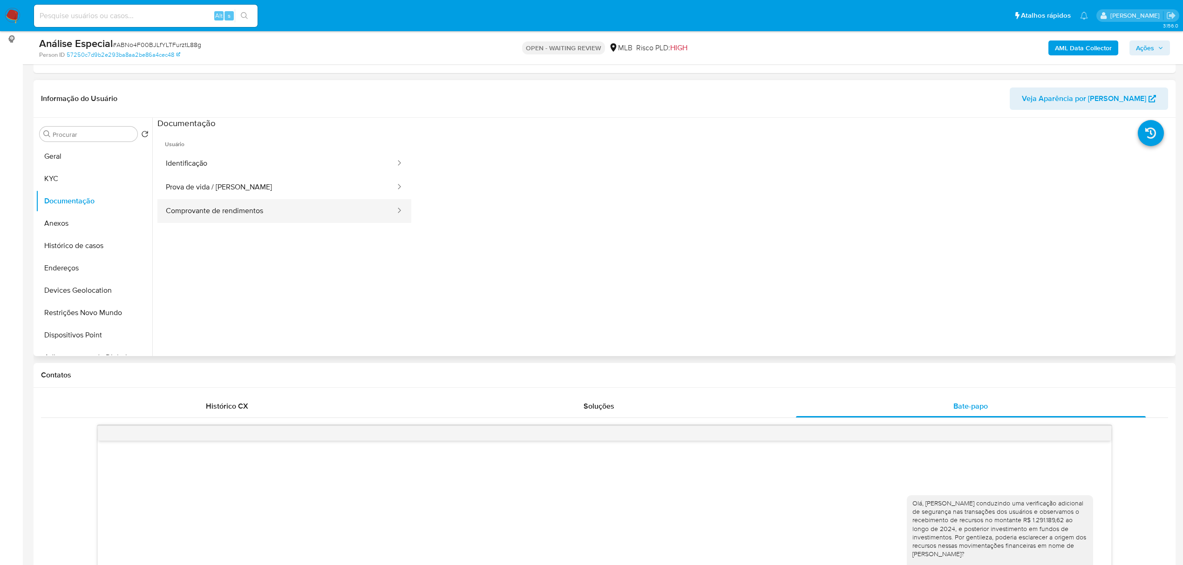
click at [262, 208] on button "Comprovante de rendimentos" at bounding box center [276, 211] width 239 height 24
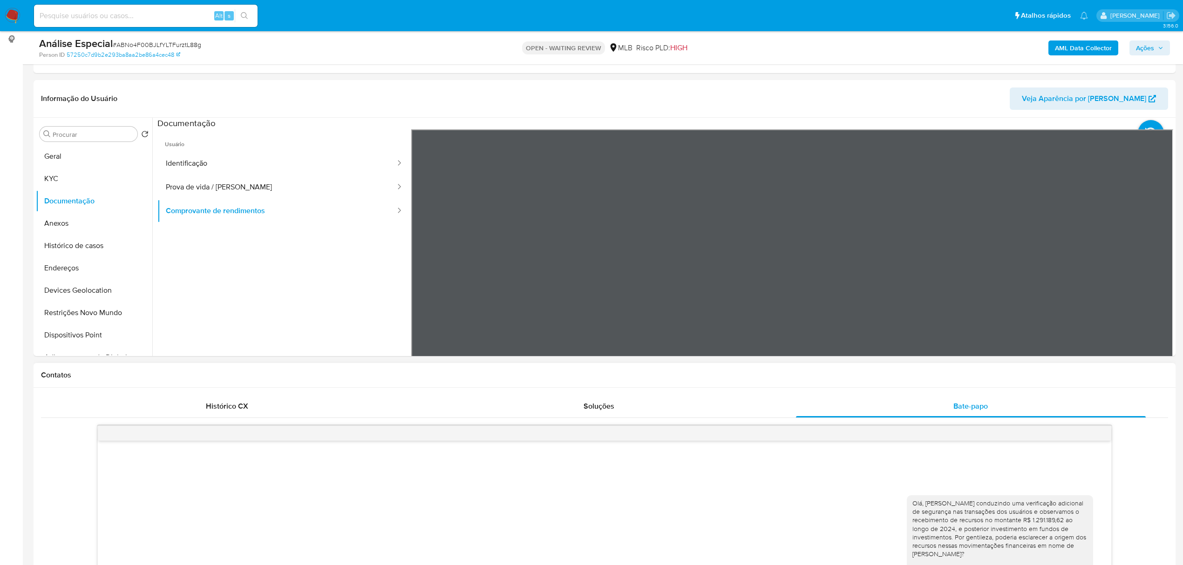
click at [222, 184] on button "Prova de vida / [PERSON_NAME]" at bounding box center [276, 188] width 239 height 24
click at [80, 177] on button "KYC" at bounding box center [90, 179] width 109 height 22
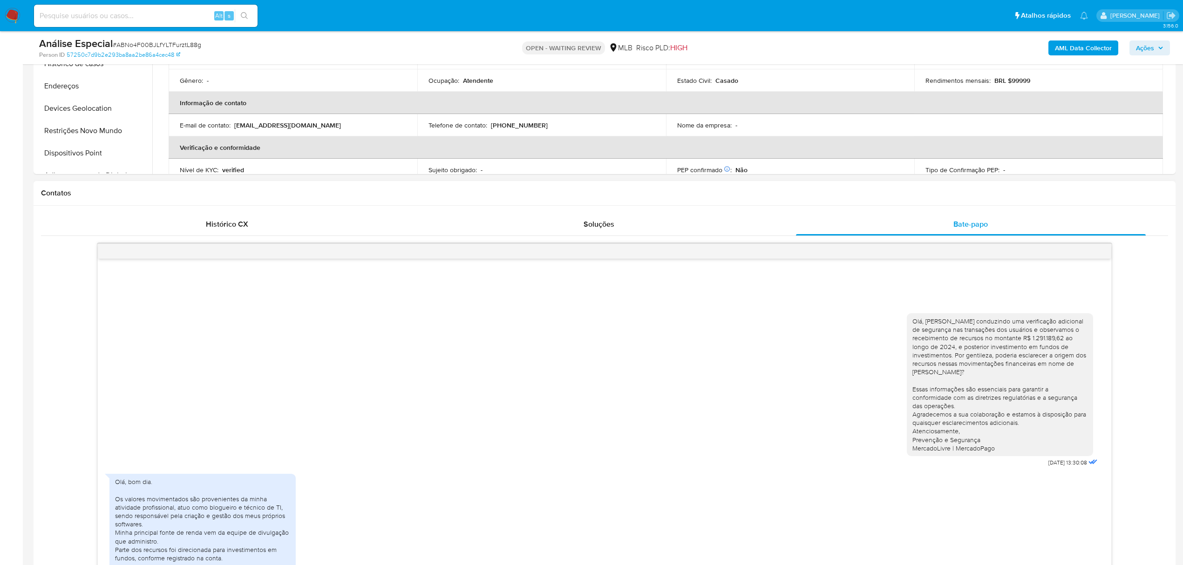
scroll to position [434, 0]
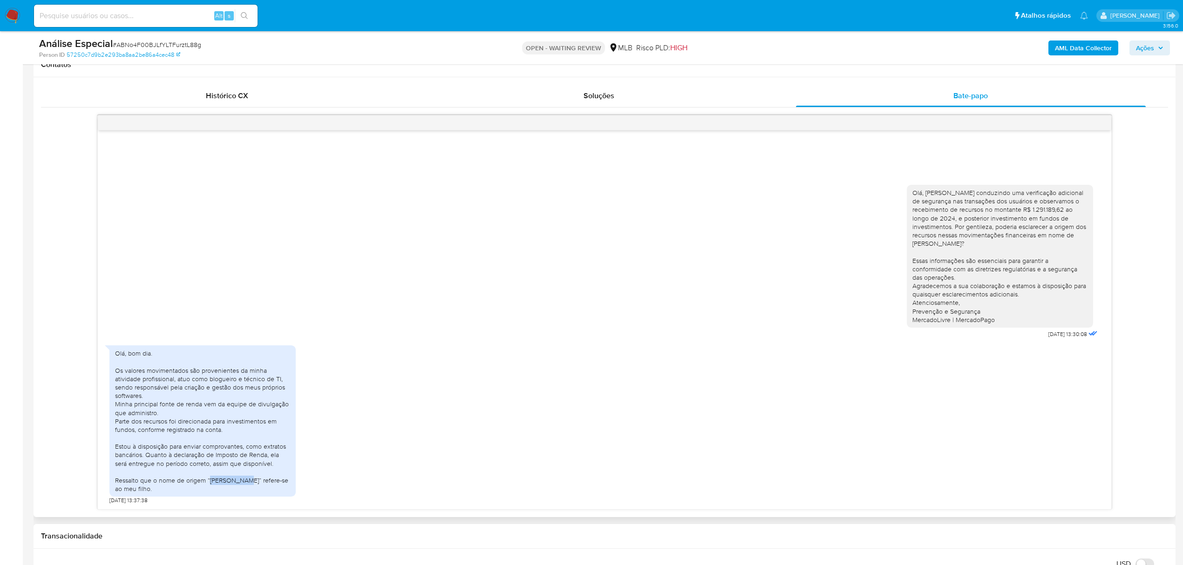
drag, startPoint x: 209, startPoint y: 481, endPoint x: 243, endPoint y: 482, distance: 33.5
click at [243, 482] on div "Olá, bom dia. Os valores movimentados são provenientes da minha atividade profi…" at bounding box center [202, 421] width 175 height 144
copy div "Mateus Lino"
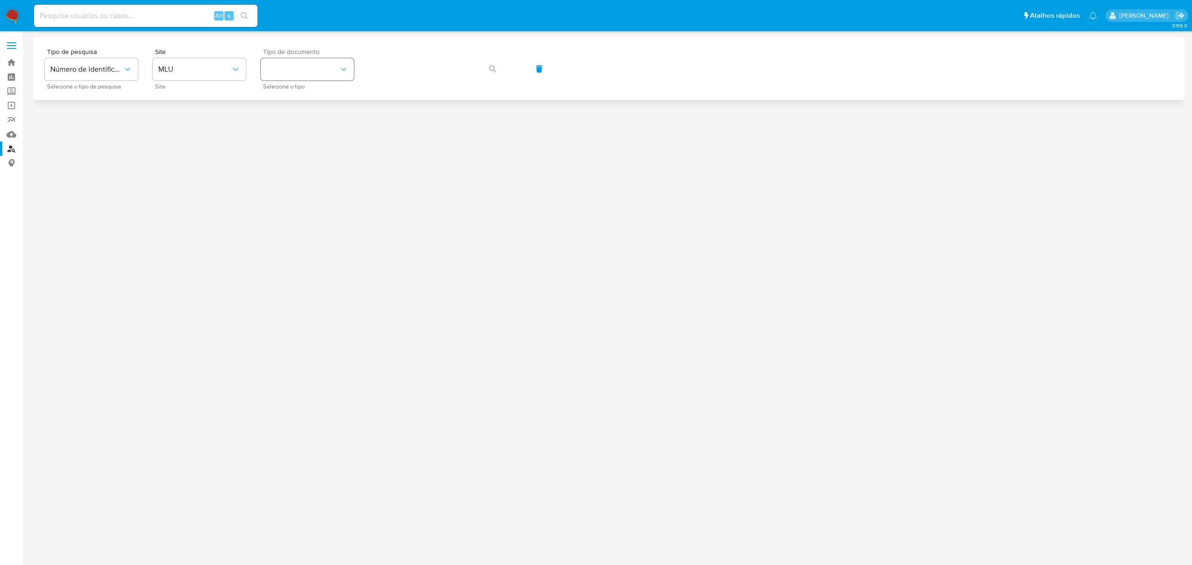
click at [325, 69] on button "identificationType" at bounding box center [307, 69] width 93 height 22
click at [215, 71] on span "MLU" at bounding box center [194, 69] width 73 height 9
click at [189, 138] on div "MLB" at bounding box center [196, 139] width 76 height 22
click at [310, 66] on button "identificationType" at bounding box center [307, 69] width 93 height 22
click at [300, 123] on div "CPF CPF" at bounding box center [304, 131] width 76 height 32
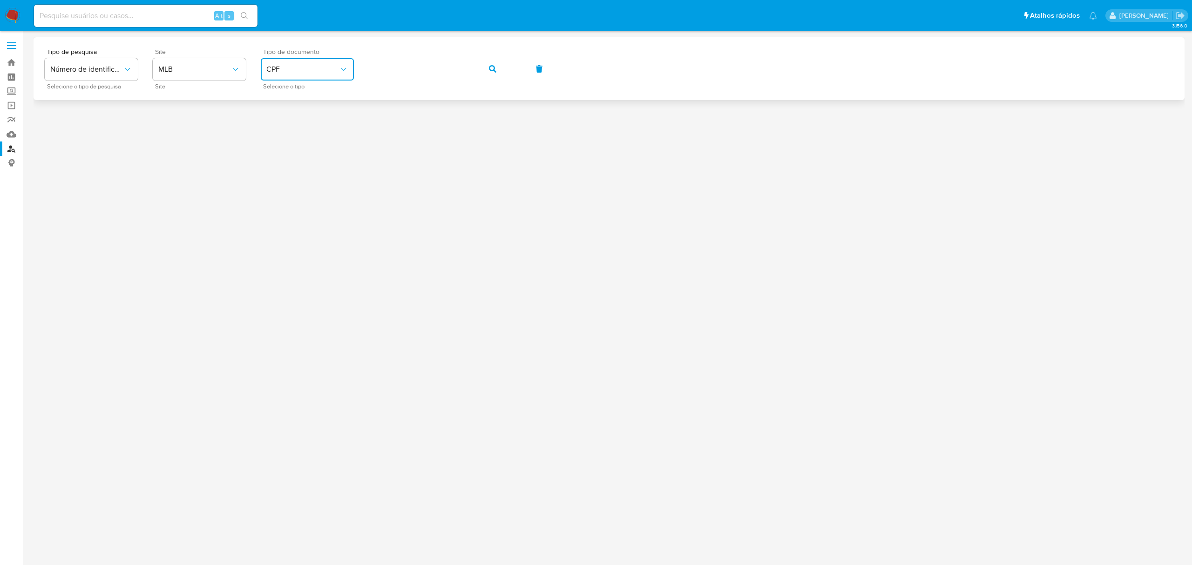
click at [484, 69] on button "button" at bounding box center [493, 69] width 32 height 22
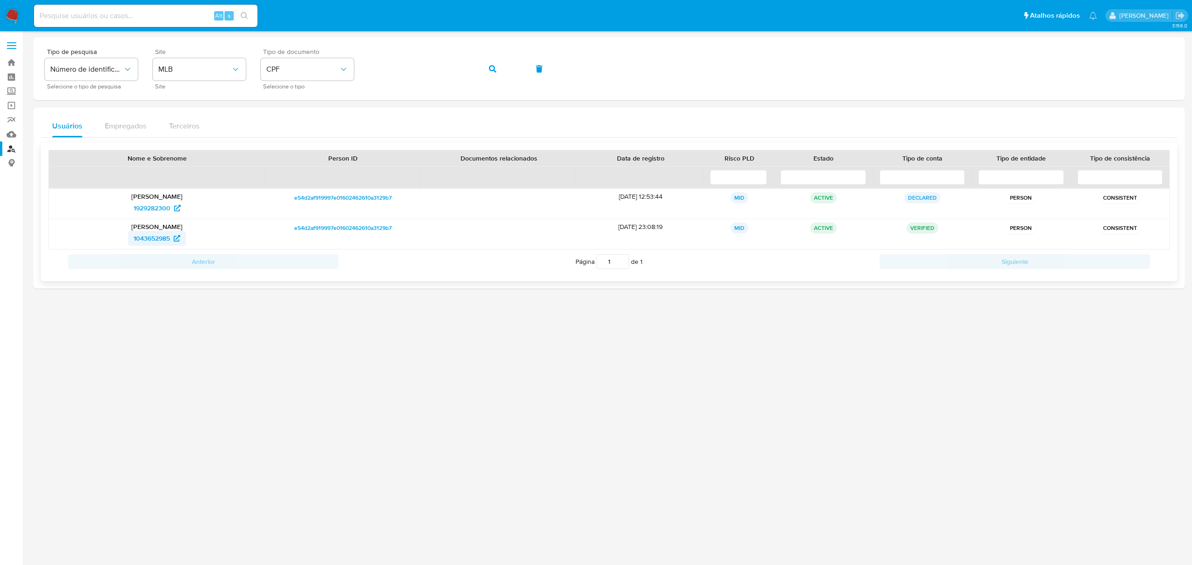
click at [157, 236] on span "1043652985" at bounding box center [152, 238] width 36 height 15
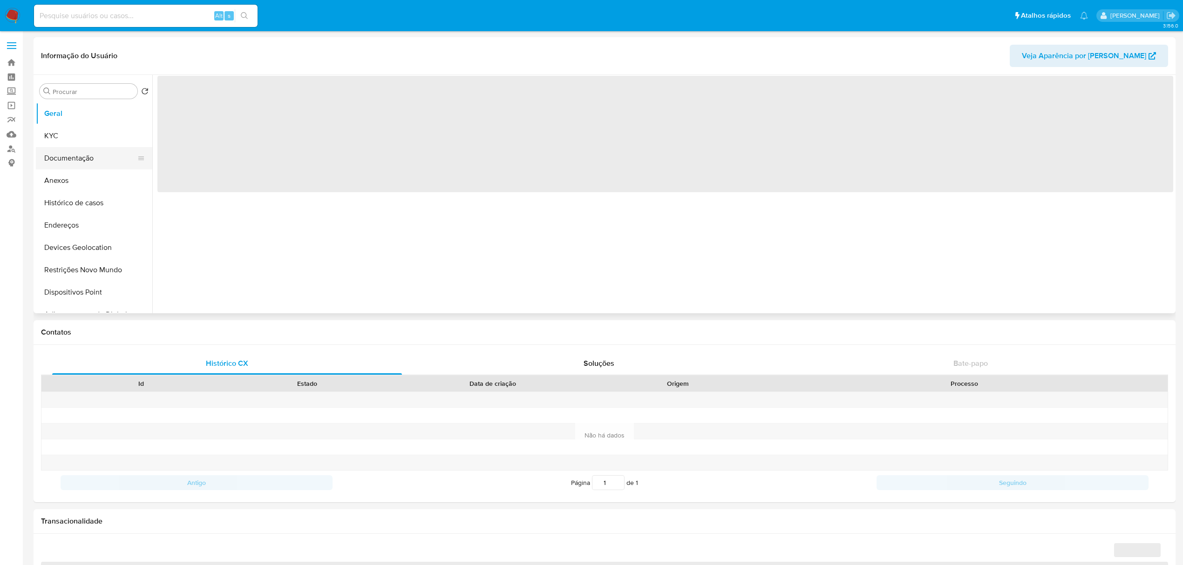
click at [79, 148] on button "Documentação" at bounding box center [90, 158] width 109 height 22
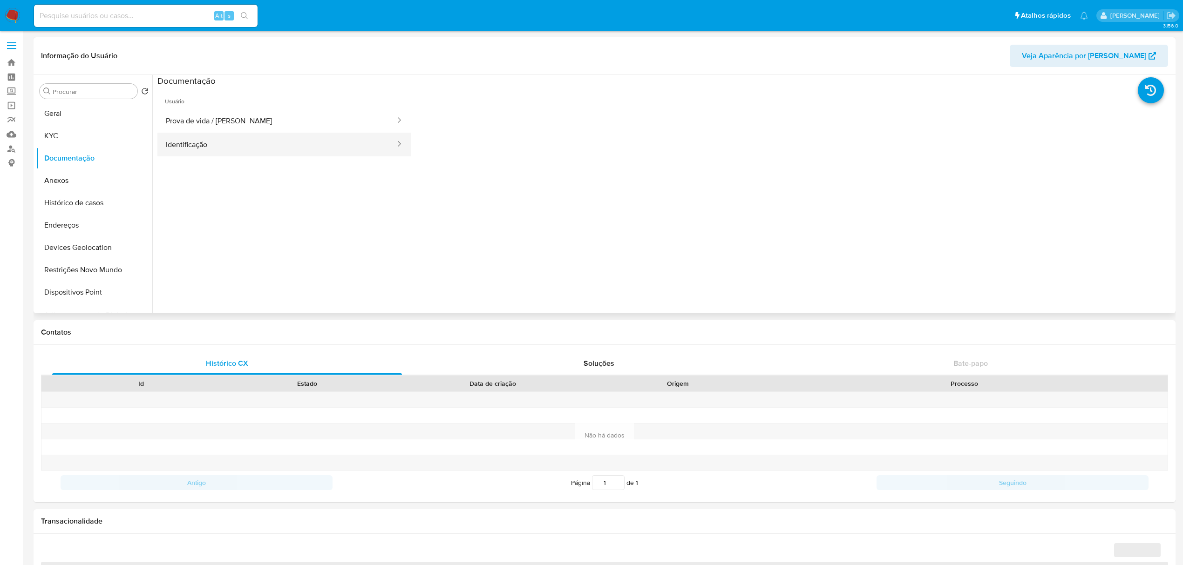
click at [244, 149] on button "Identificação" at bounding box center [276, 145] width 239 height 24
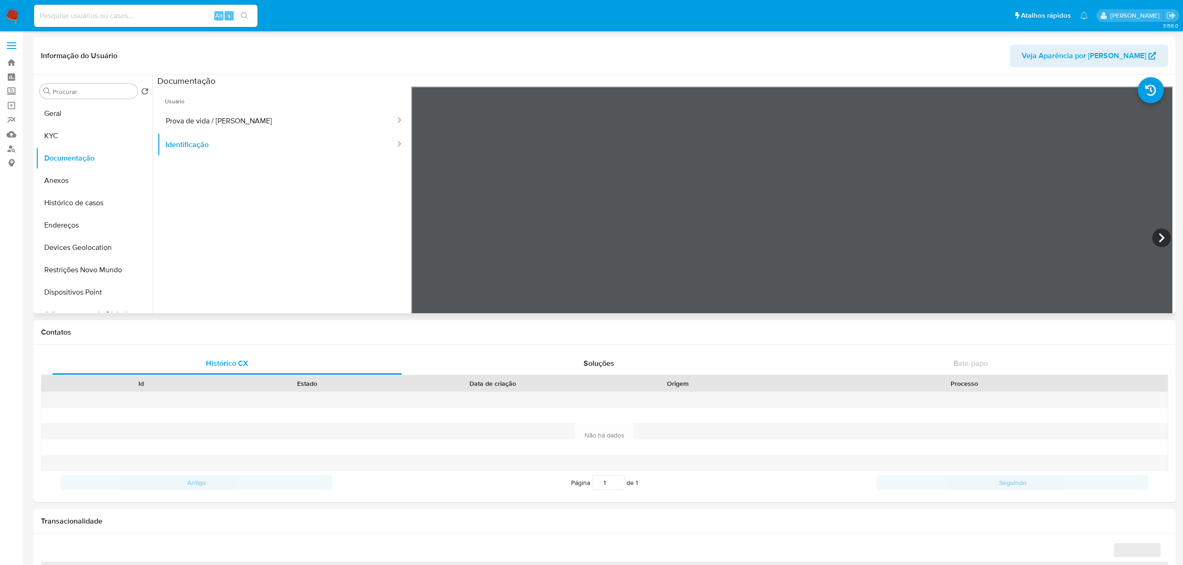
select select "10"
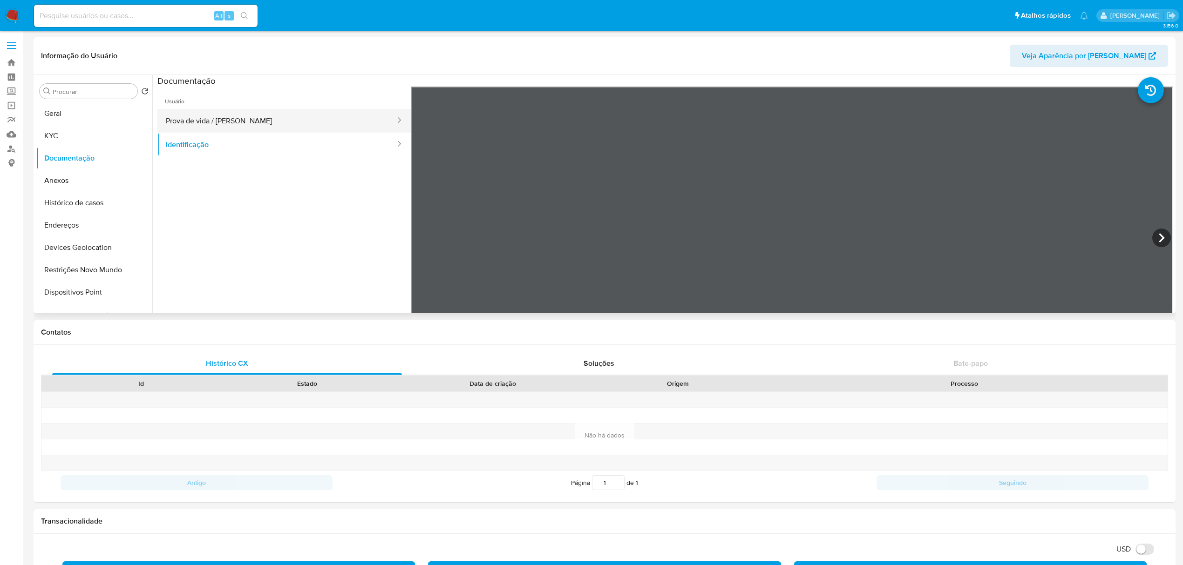
click at [329, 129] on button "Prova de vida / [PERSON_NAME]" at bounding box center [276, 121] width 239 height 24
click at [54, 138] on button "KYC" at bounding box center [90, 136] width 109 height 22
